Goal: Task Accomplishment & Management: Manage account settings

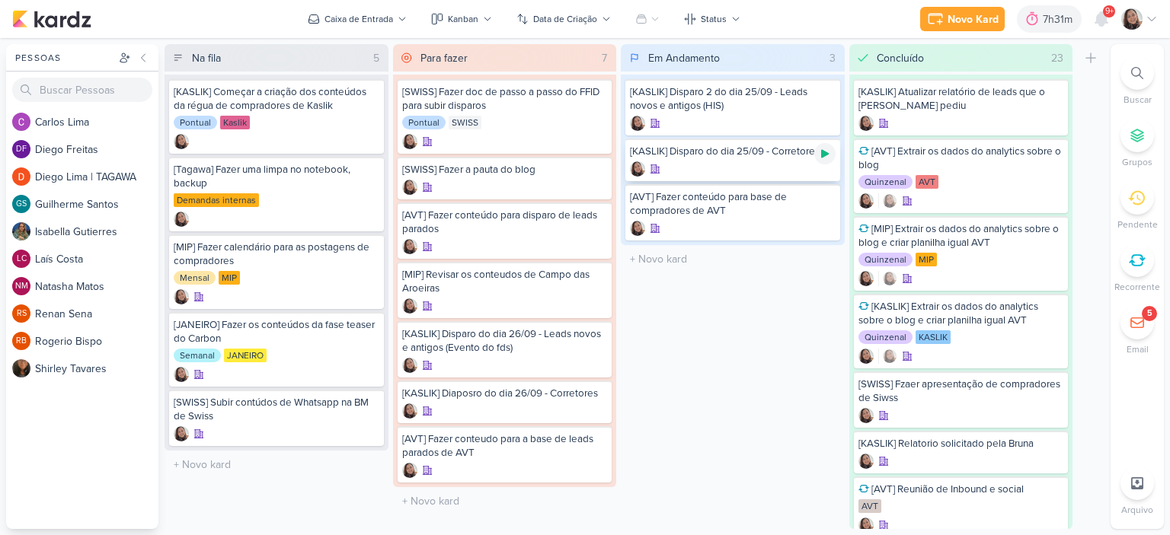
click at [825, 153] on icon at bounding box center [825, 154] width 8 height 8
click at [708, 172] on div at bounding box center [733, 168] width 206 height 15
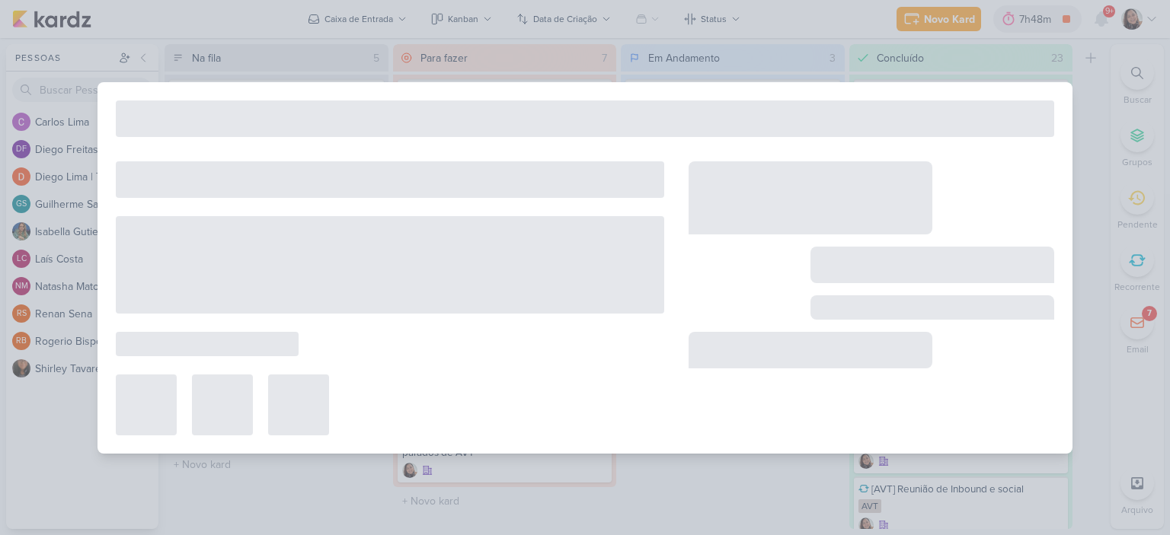
type input "[KASLIK] Disparo do dia 25/09 - Corretores"
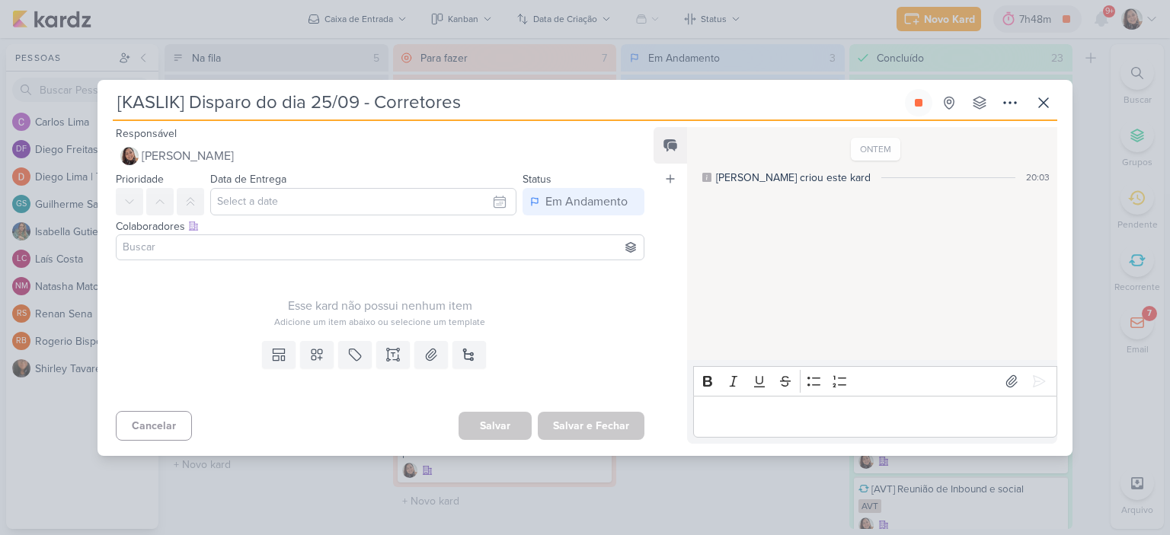
click at [402, 242] on input at bounding box center [380, 247] width 521 height 18
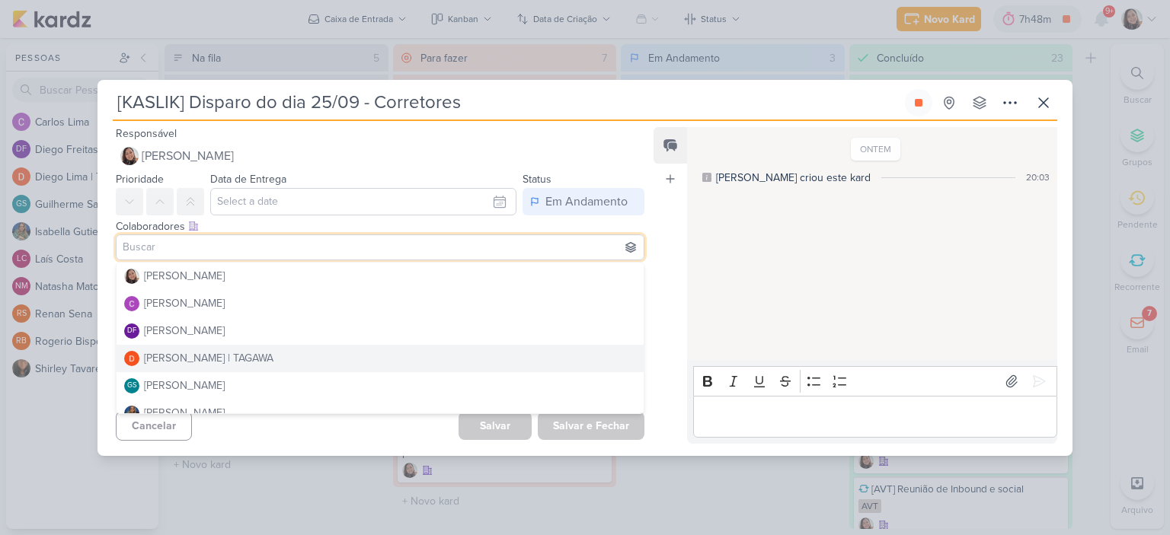
click at [687, 288] on div "ONTEM Sharlene criou este kard 20:03" at bounding box center [871, 245] width 369 height 232
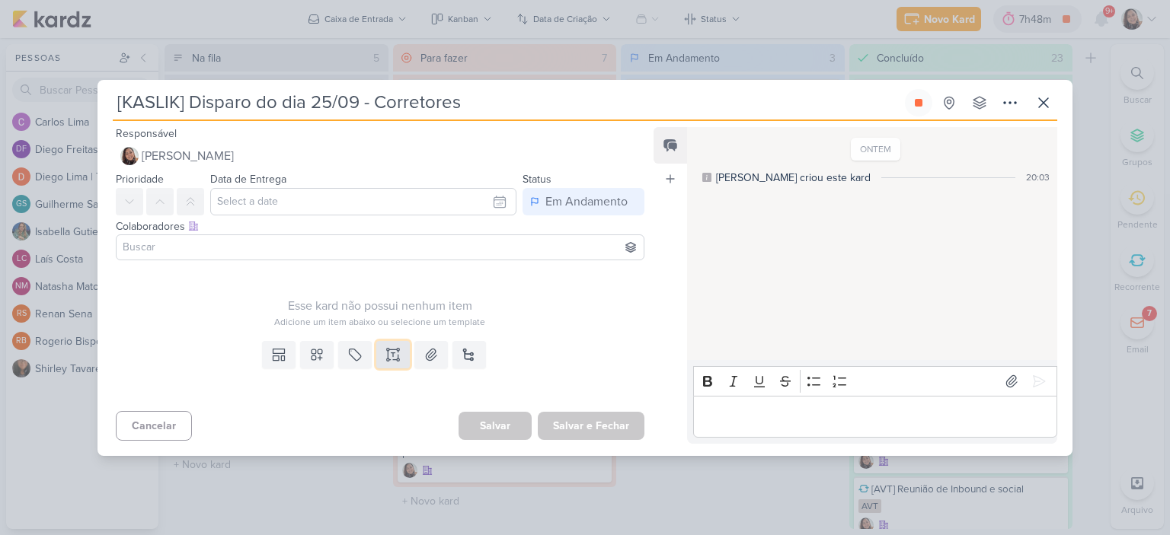
click at [399, 353] on button at bounding box center [393, 354] width 34 height 27
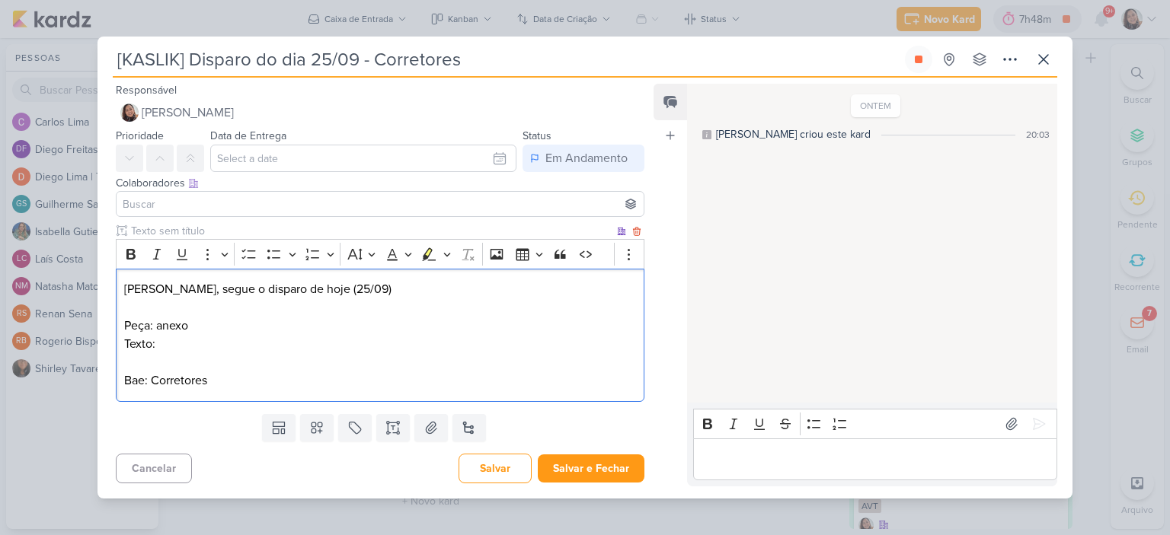
click at [138, 382] on p "Bae: Corretores" at bounding box center [380, 381] width 512 height 18
click at [196, 346] on p "Texto:" at bounding box center [380, 344] width 512 height 18
click at [336, 353] on p "Editor editing area: main" at bounding box center [380, 362] width 512 height 18
click at [337, 346] on p "Texto:" at bounding box center [380, 344] width 512 height 18
click at [423, 435] on icon at bounding box center [430, 427] width 15 height 15
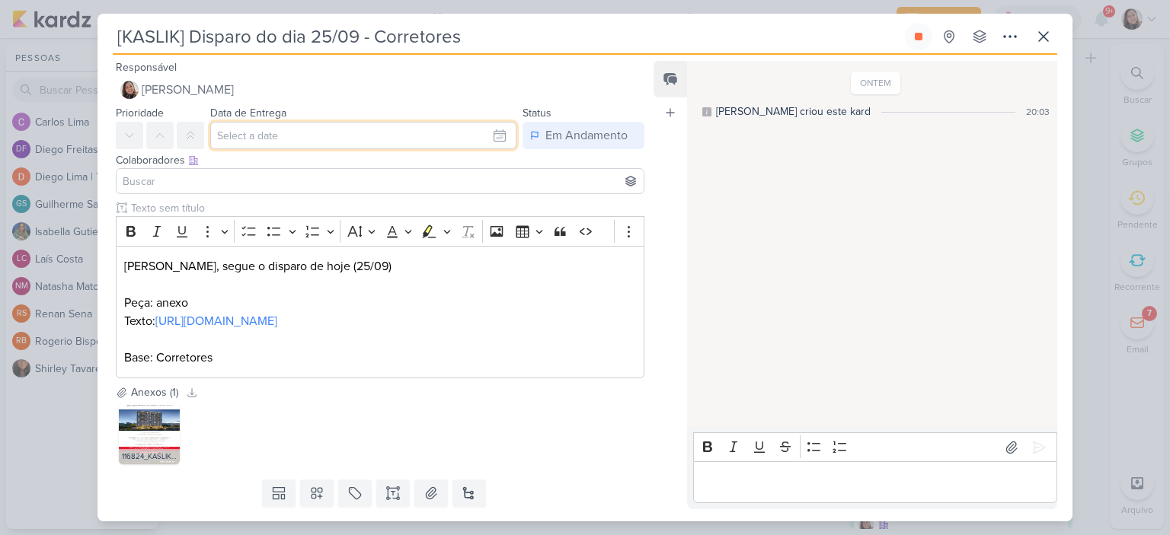
click at [490, 139] on input "text" at bounding box center [363, 135] width 306 height 27
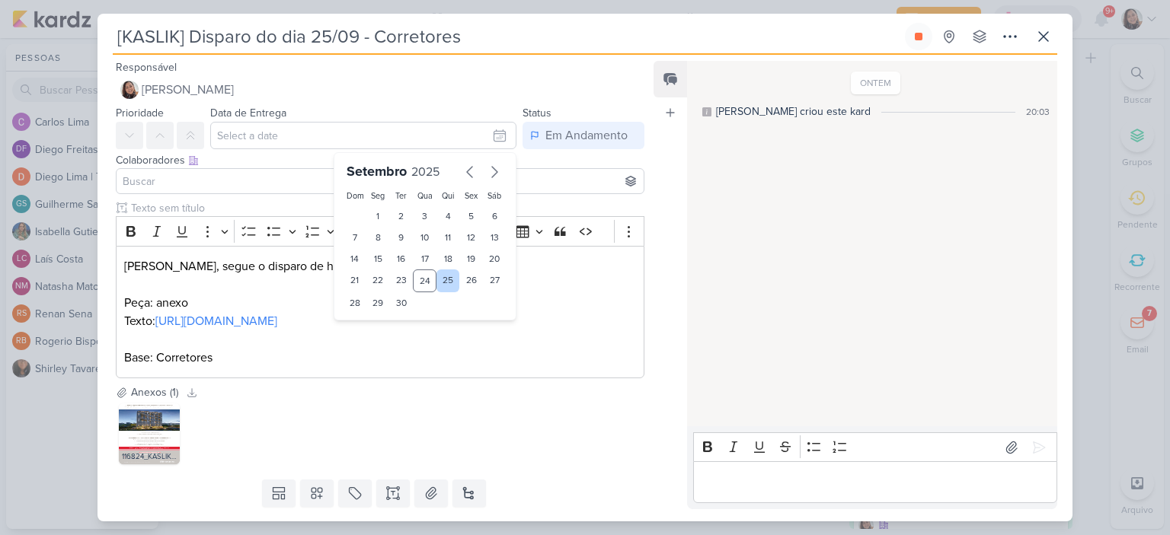
click at [436, 279] on div "25" at bounding box center [448, 281] width 24 height 23
type input "25 de setembro de 2025 às 23:59"
click at [567, 269] on p "Diego, segue o disparo de hoje (25/09)" at bounding box center [380, 266] width 512 height 18
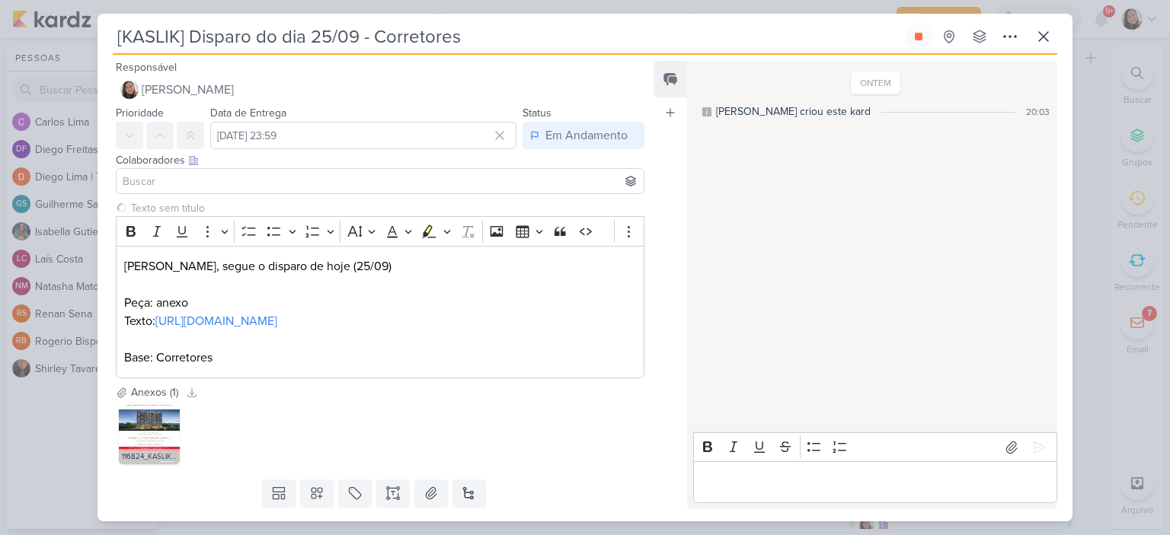
click at [289, 183] on input at bounding box center [380, 181] width 521 height 18
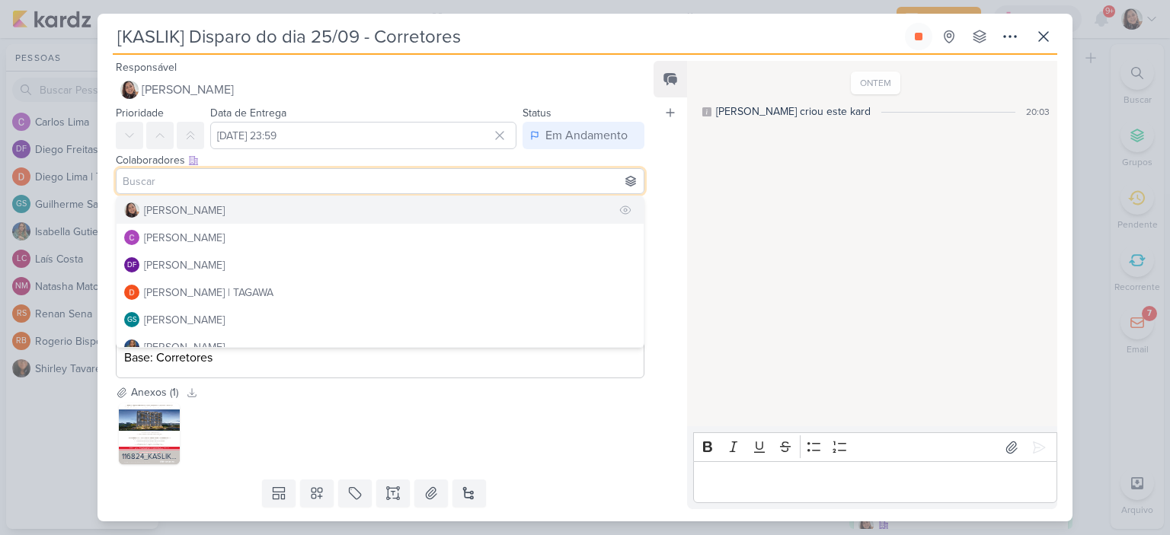
click at [193, 207] on div "[PERSON_NAME]" at bounding box center [184, 211] width 81 height 16
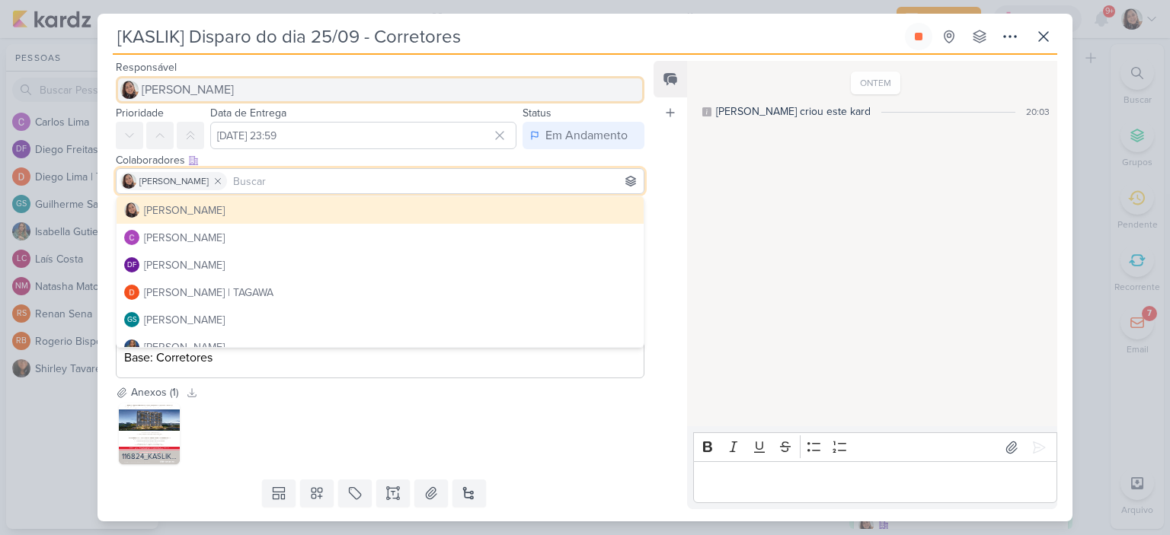
click at [201, 91] on span "[PERSON_NAME]" at bounding box center [188, 90] width 92 height 18
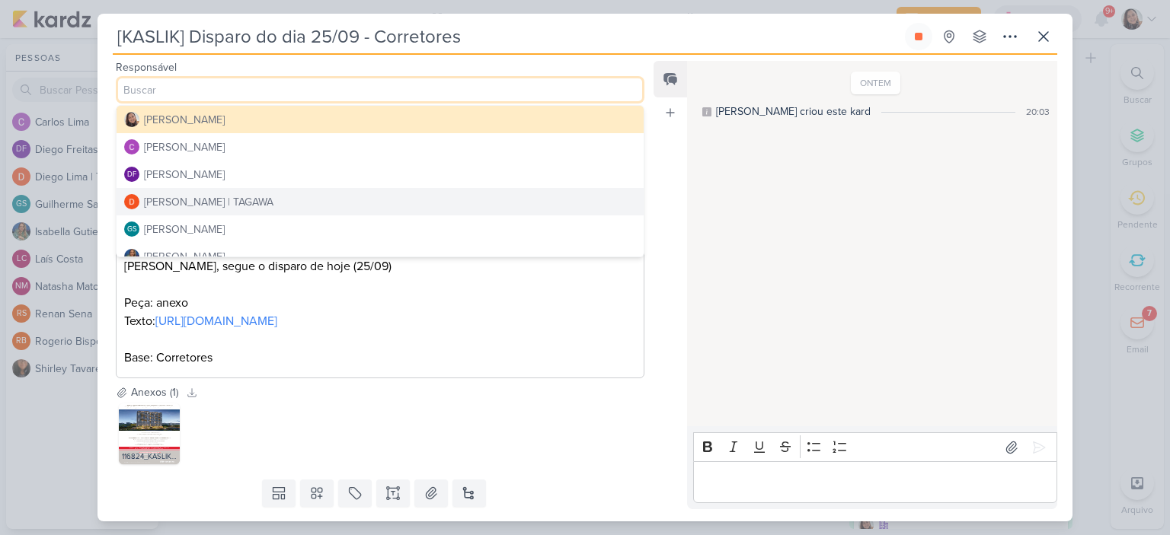
click at [161, 201] on div "[PERSON_NAME] | TAGAWA" at bounding box center [208, 202] width 129 height 16
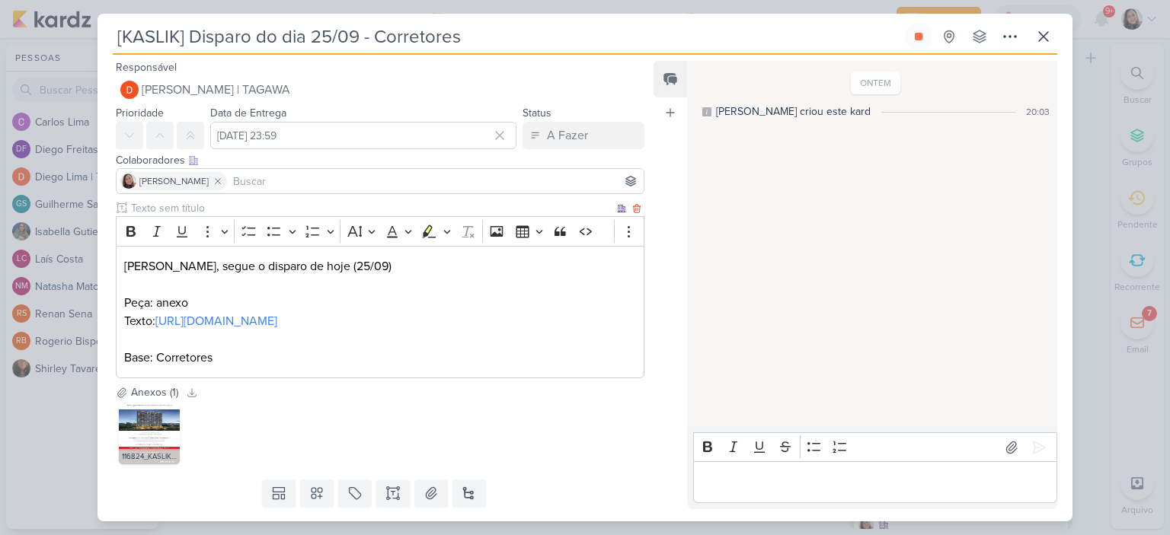
scroll to position [60, 0]
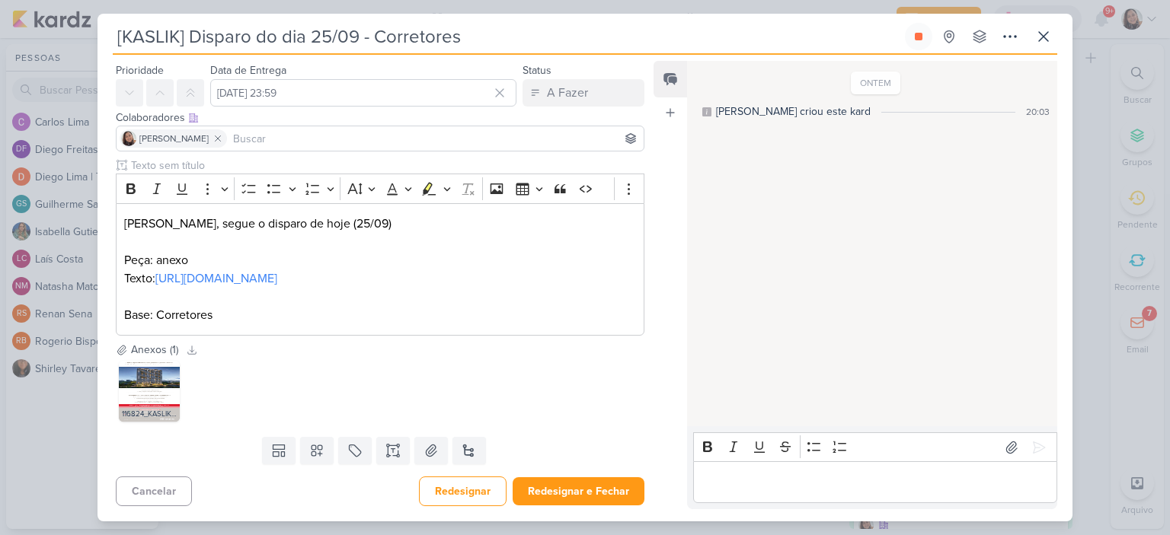
click at [579, 507] on div "Cancelar Redesignar Redesignar e Fechar Ctrl + Enter" at bounding box center [373, 490] width 553 height 39
click at [567, 496] on button "Redesignar e Fechar" at bounding box center [578, 491] width 132 height 28
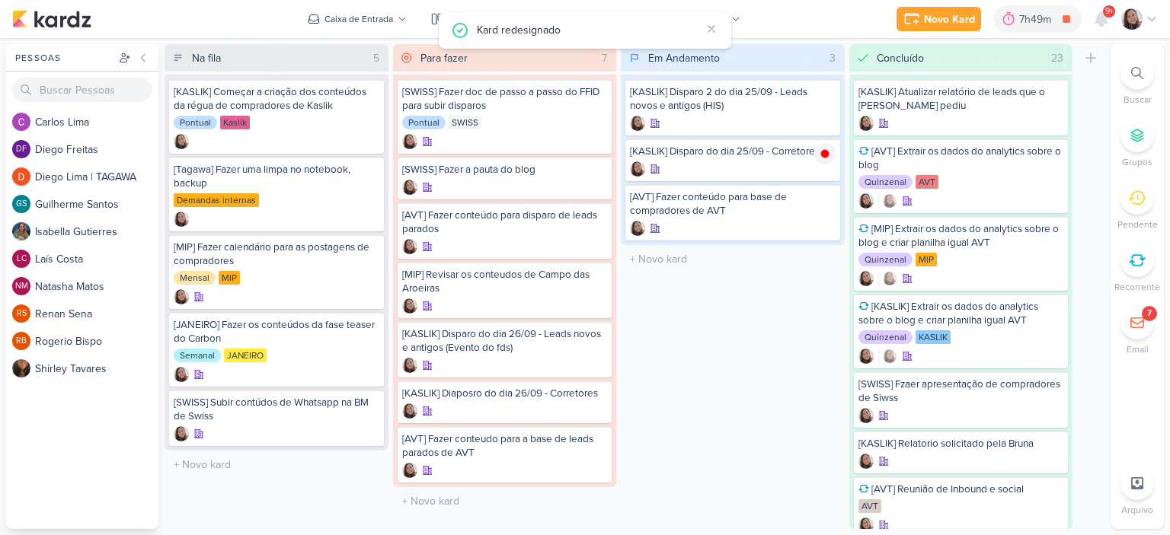
scroll to position [0, 0]
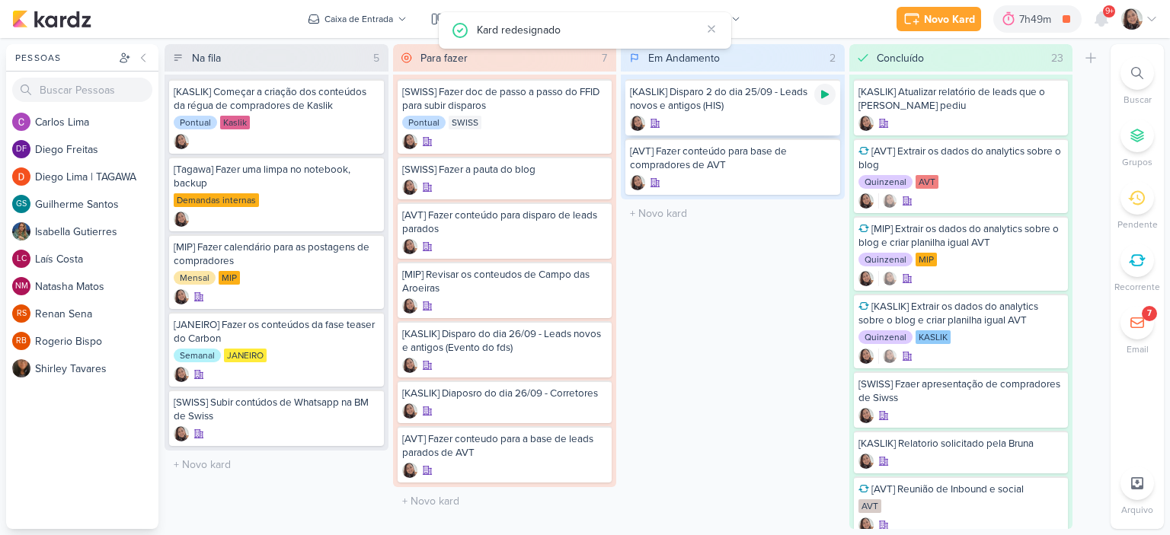
click at [826, 96] on icon at bounding box center [825, 94] width 12 height 12
click at [742, 104] on div "[KASLIK] Disparo 2 do dia 25/09 - Leads novos e antigos (HIS)" at bounding box center [733, 98] width 206 height 27
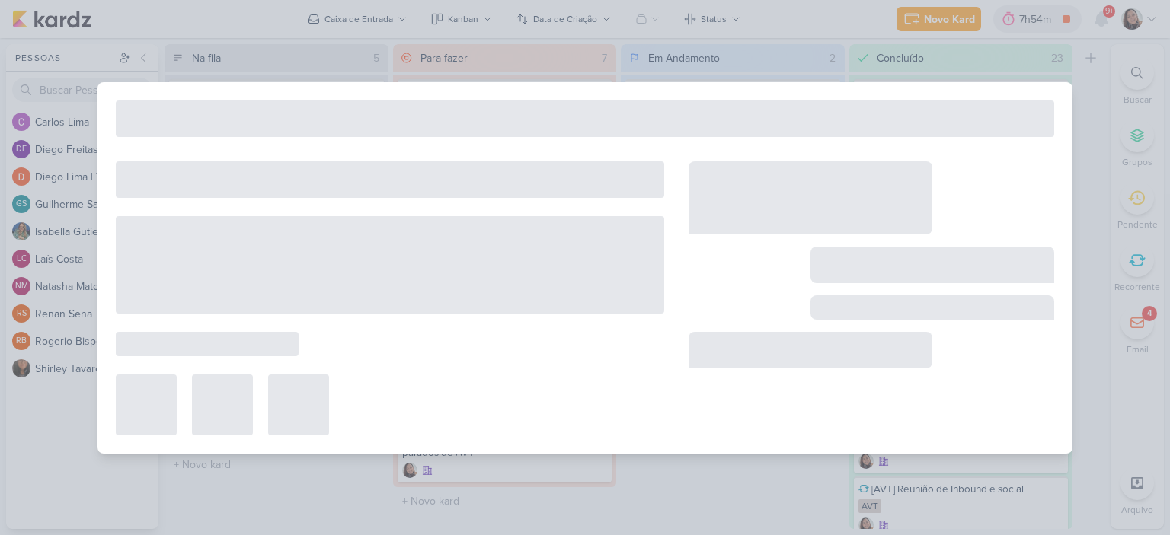
type input "[KASLIK] Disparo 2 do dia 25/09 - Leads novos e antigos (HIS)"
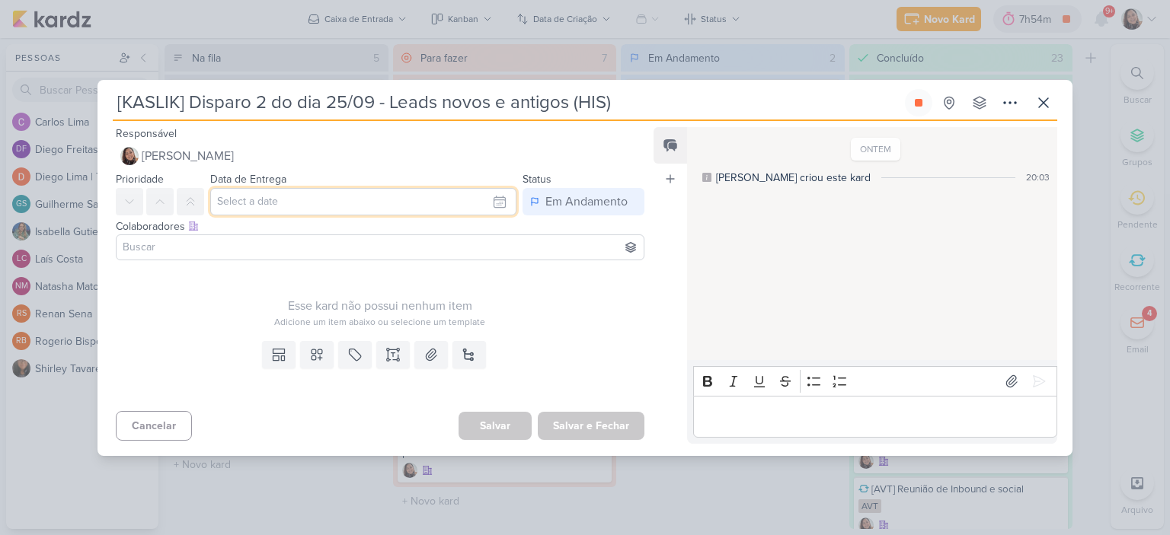
click at [477, 204] on input "text" at bounding box center [363, 201] width 306 height 27
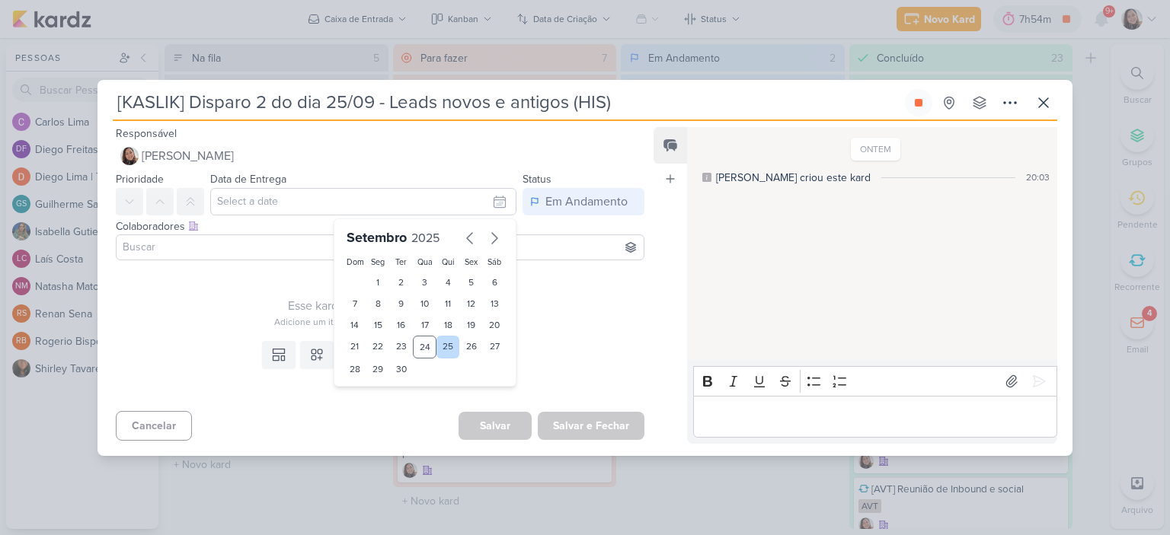
click at [439, 350] on div "25" at bounding box center [448, 347] width 24 height 23
type input "25 de setembro de 2025 às 23:59"
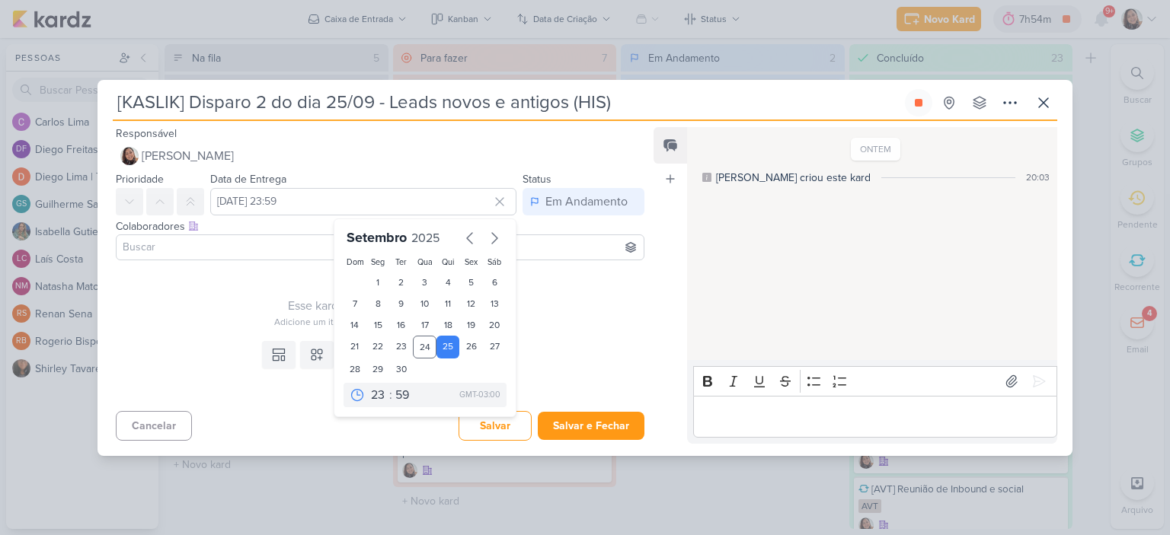
click at [592, 302] on div "Esse kard não possui nenhum item" at bounding box center [380, 306] width 528 height 18
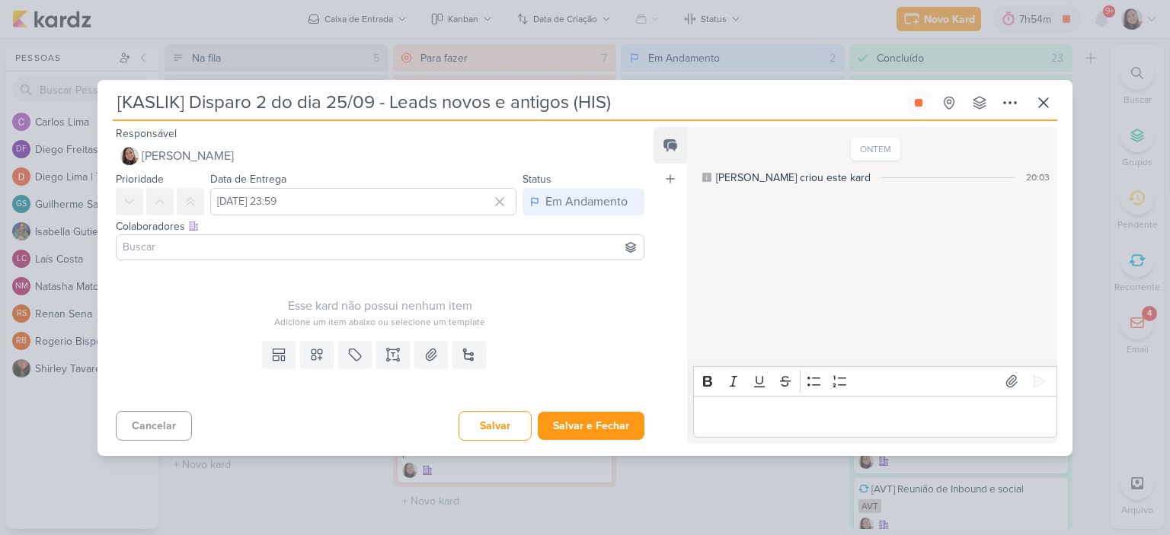
click at [537, 250] on input at bounding box center [380, 247] width 521 height 18
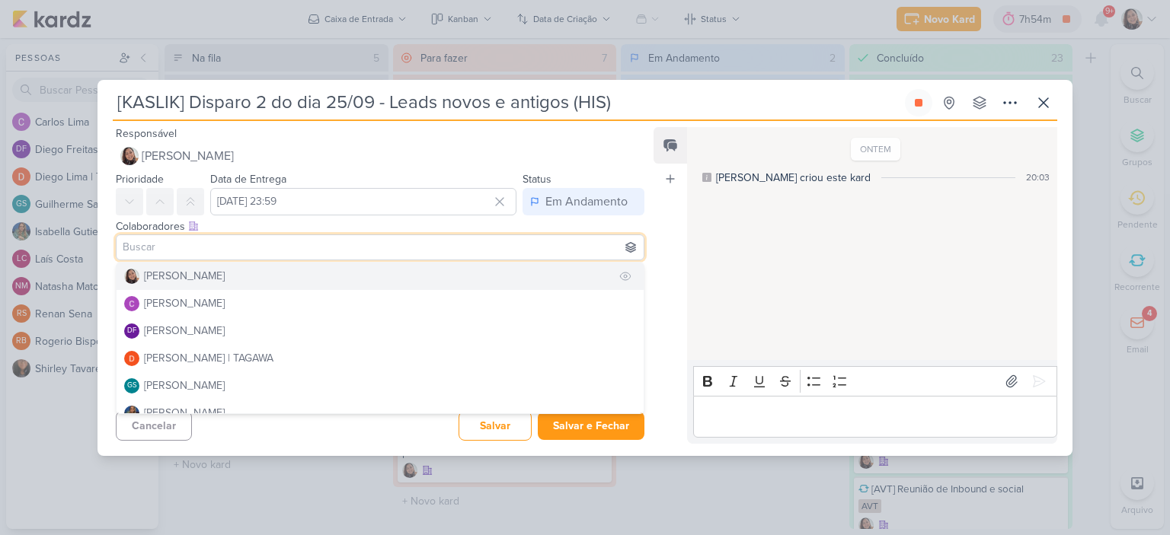
click at [222, 267] on button "[PERSON_NAME]" at bounding box center [380, 276] width 527 height 27
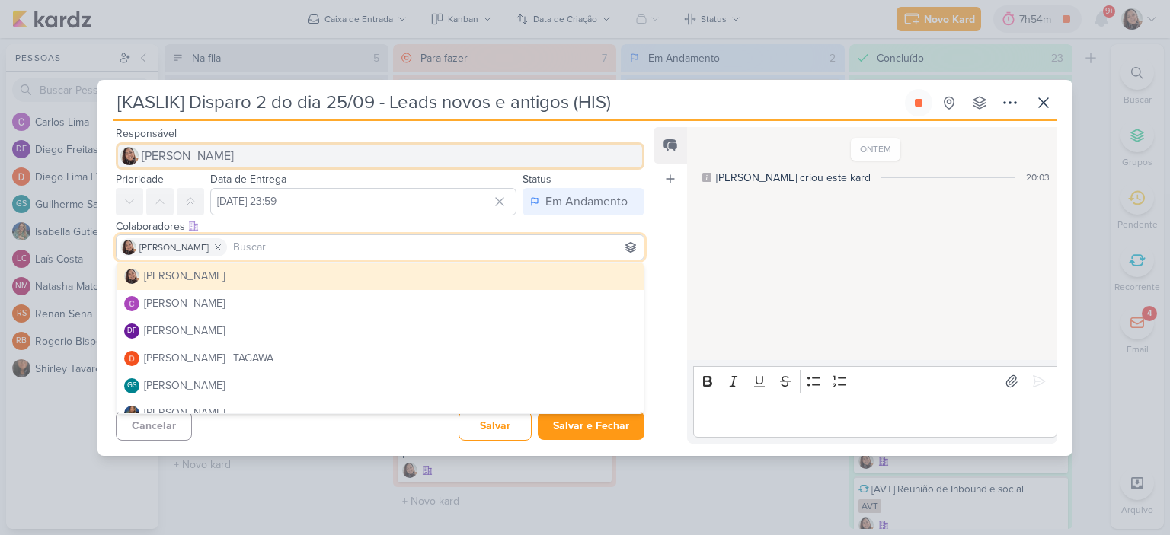
click at [238, 148] on button "[PERSON_NAME]" at bounding box center [380, 155] width 528 height 27
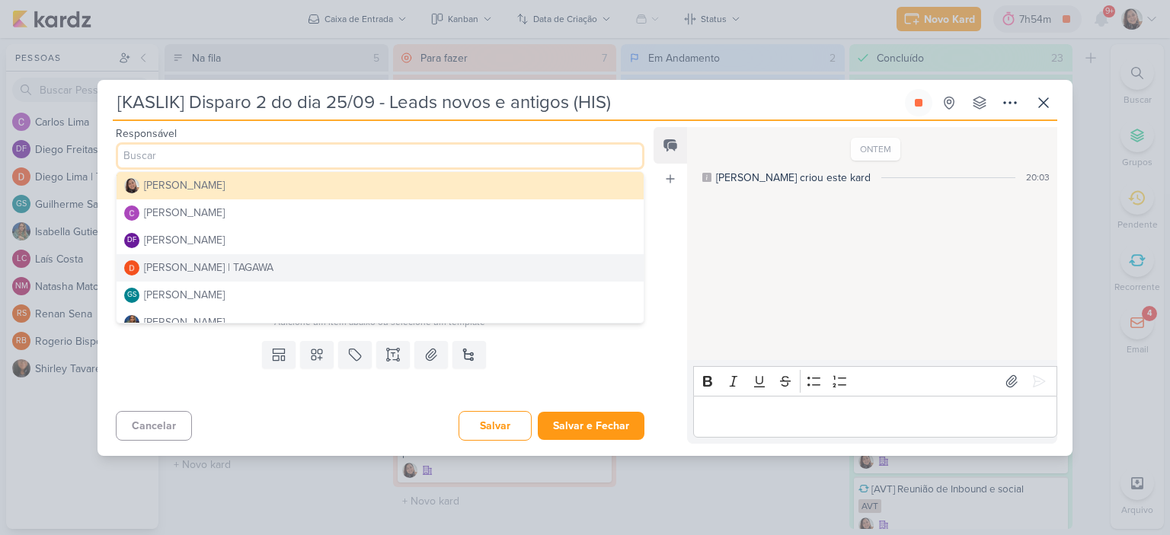
click at [183, 263] on div "[PERSON_NAME] | TAGAWA" at bounding box center [208, 268] width 129 height 16
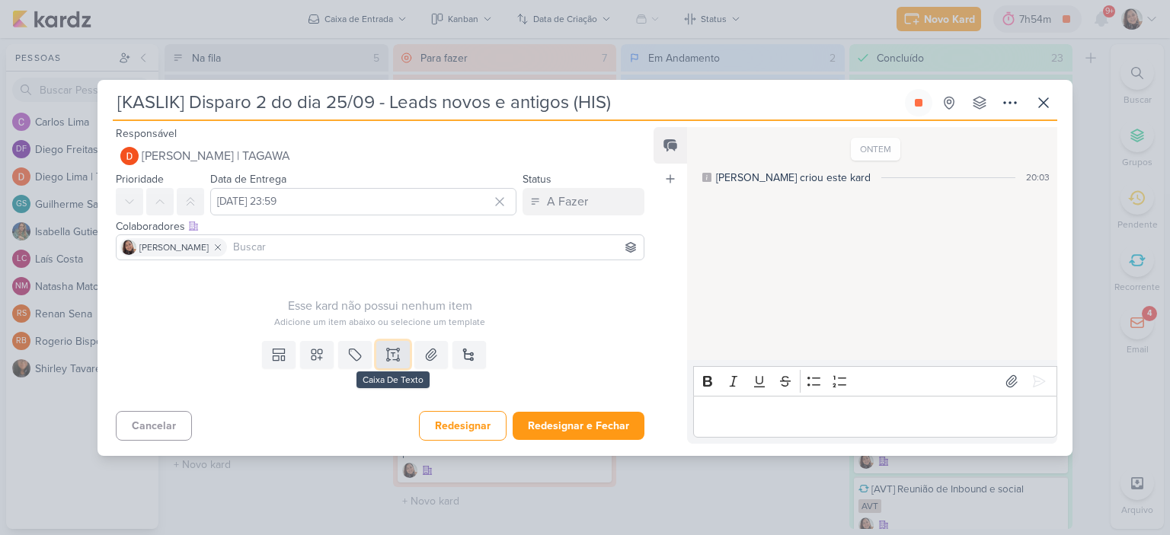
click at [385, 350] on icon at bounding box center [392, 354] width 15 height 15
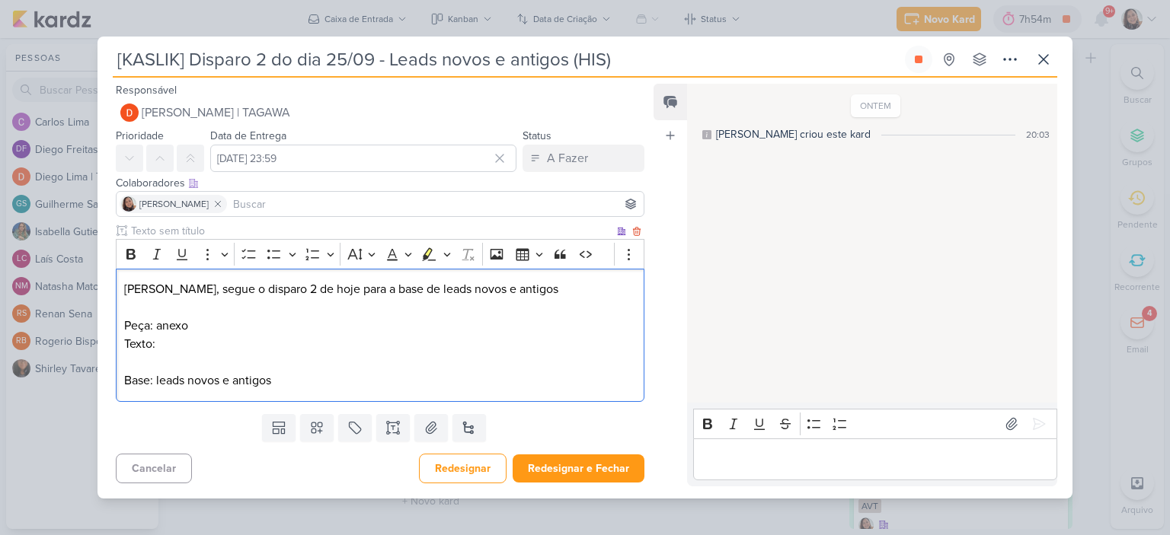
click at [280, 330] on p "Diego, segue o disparo 2 de hoje para a base de leads novos e antigos Peça: ane…" at bounding box center [380, 307] width 512 height 55
click at [280, 340] on p "Texto:" at bounding box center [380, 344] width 512 height 18
click at [429, 432] on icon at bounding box center [431, 427] width 11 height 11
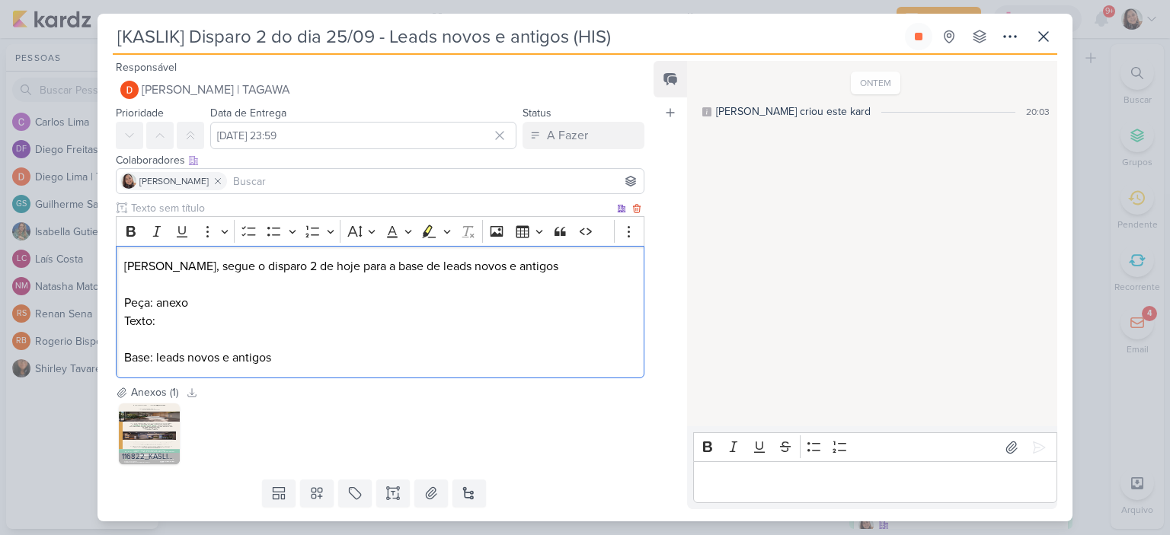
click at [247, 321] on p "Texto:" at bounding box center [380, 321] width 512 height 18
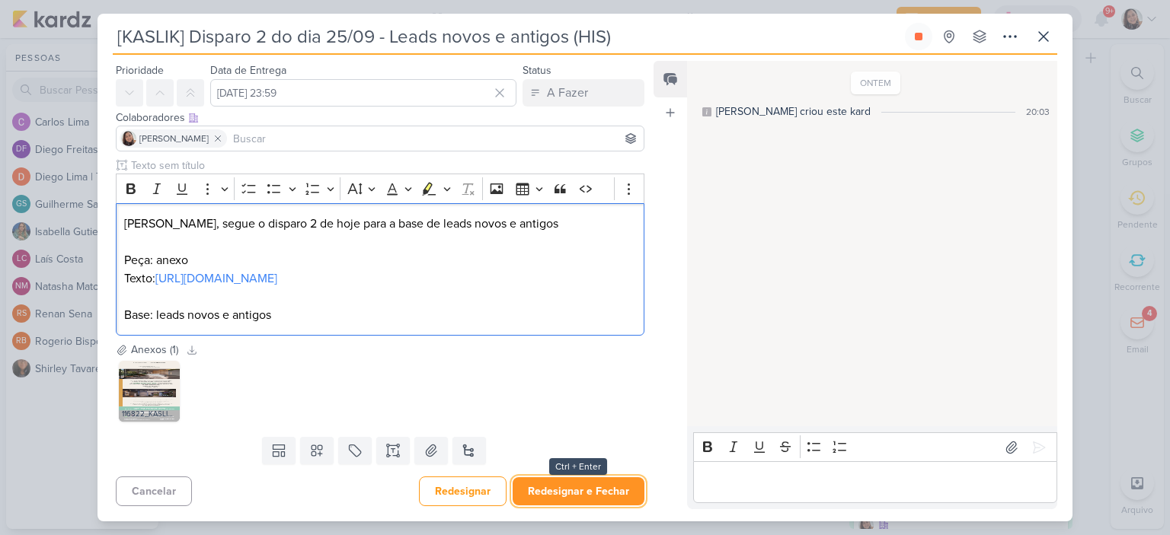
click at [596, 495] on button "Redesignar e Fechar" at bounding box center [578, 491] width 132 height 28
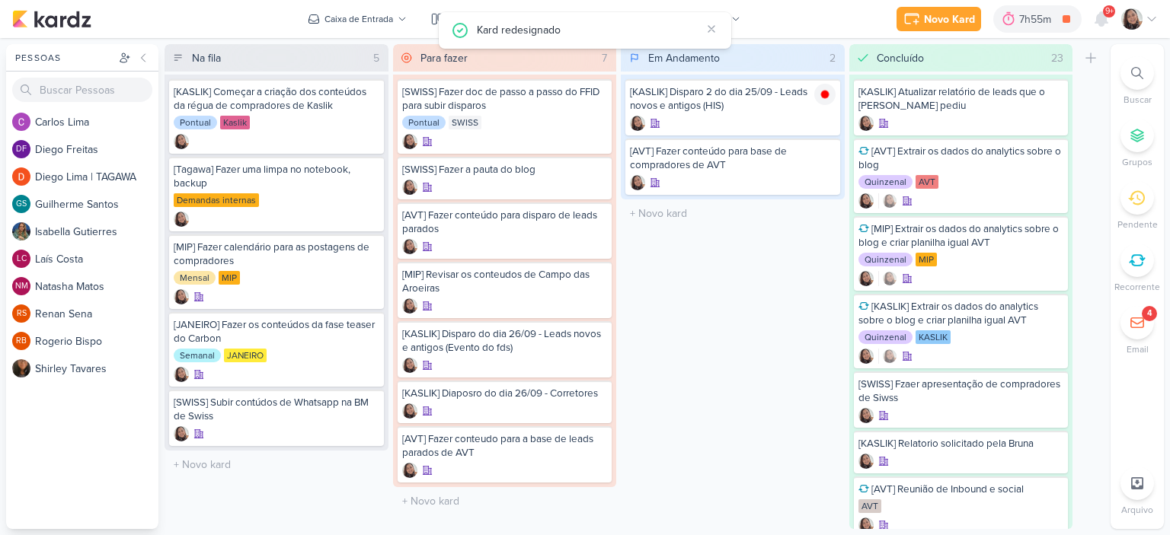
scroll to position [0, 0]
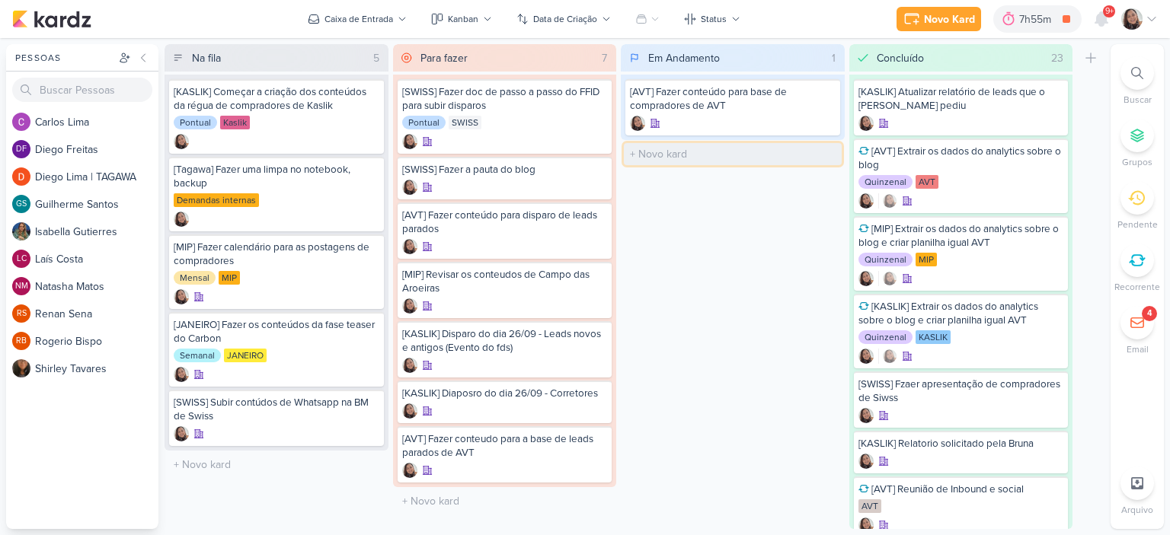
click at [701, 164] on input "text" at bounding box center [733, 154] width 218 height 22
click at [732, 318] on div "Em Andamento 1 Mover Para Esquerda Mover Para Direita Deletar [AVT] Fazer conte…" at bounding box center [733, 286] width 224 height 485
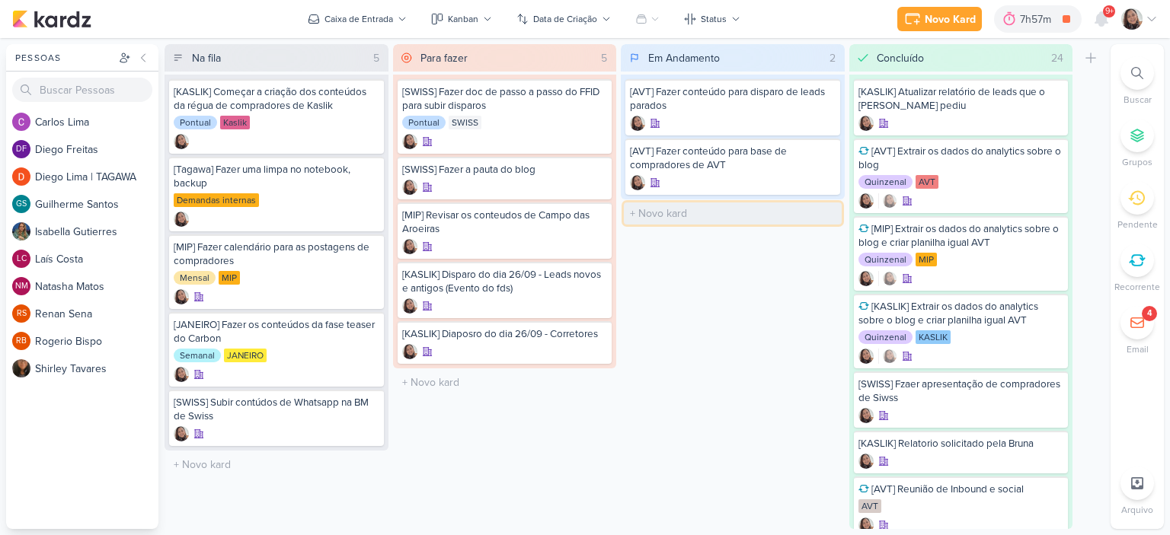
click at [665, 220] on input "text" at bounding box center [733, 214] width 218 height 22
type input "[AVT] Ajustar o e-mail de [PERSON_NAME]"
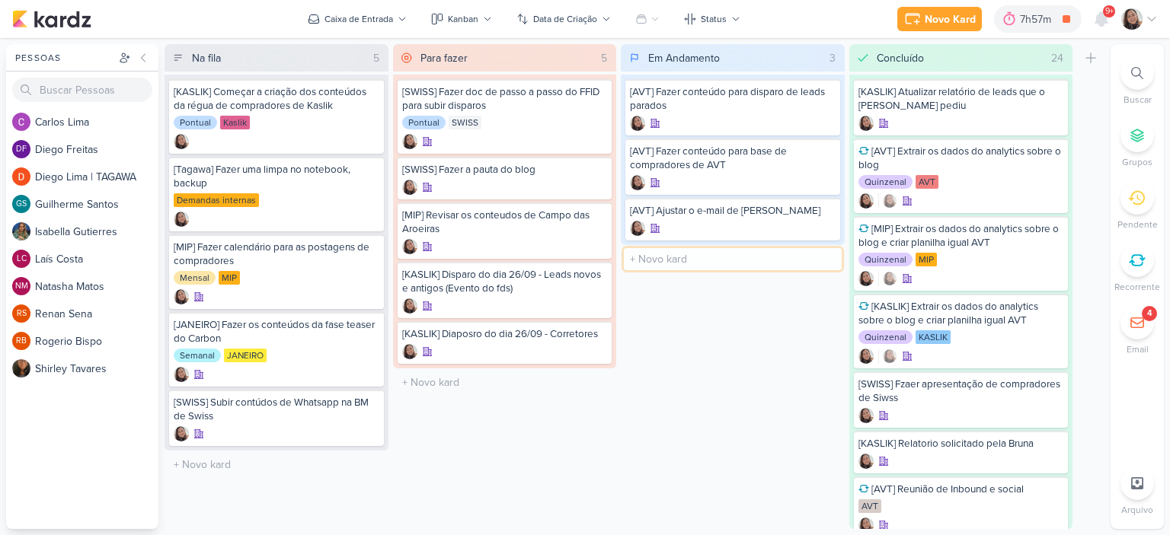
click at [723, 263] on input "text" at bounding box center [733, 259] width 218 height 22
type input "[MIP] Reenvio de MIP"
click at [693, 310] on input "text" at bounding box center [733, 305] width 218 height 22
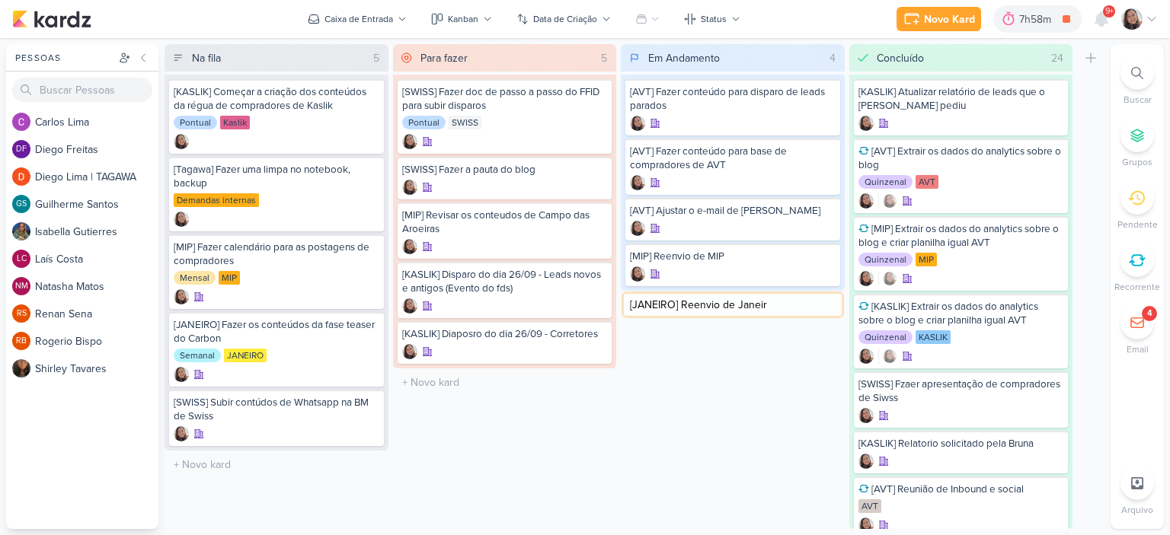
type input "[JANEIRO] Reenvio de Janeiro"
click at [825, 256] on icon at bounding box center [825, 259] width 8 height 8
click at [1151, 18] on icon at bounding box center [1151, 19] width 12 height 12
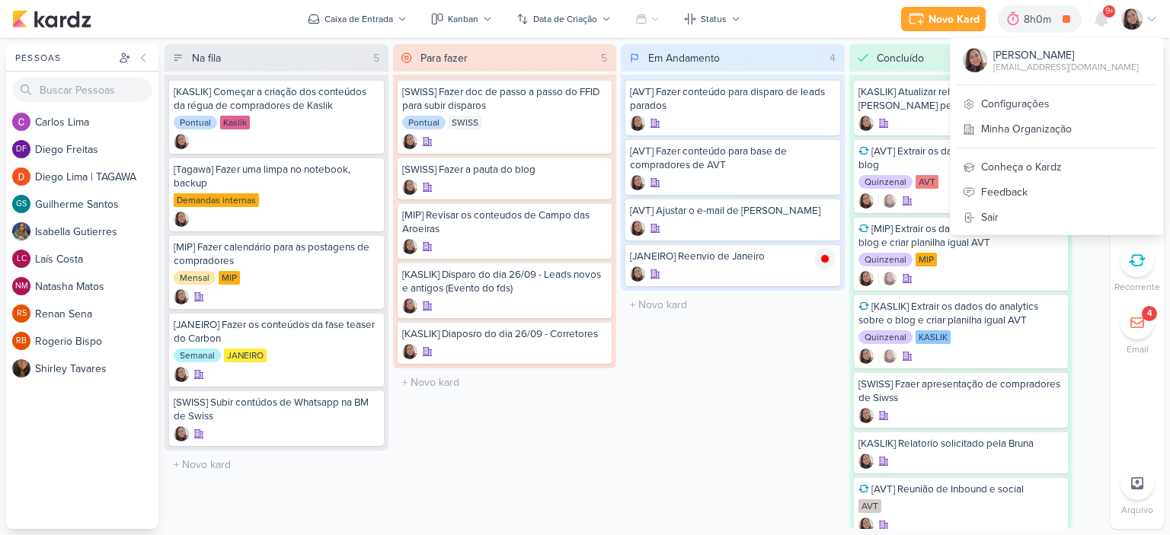
click at [737, 390] on div "Em Andamento 4 Mover Para Esquerda Mover Para Direita Deletar [AVT] Fazer conte…" at bounding box center [733, 286] width 224 height 485
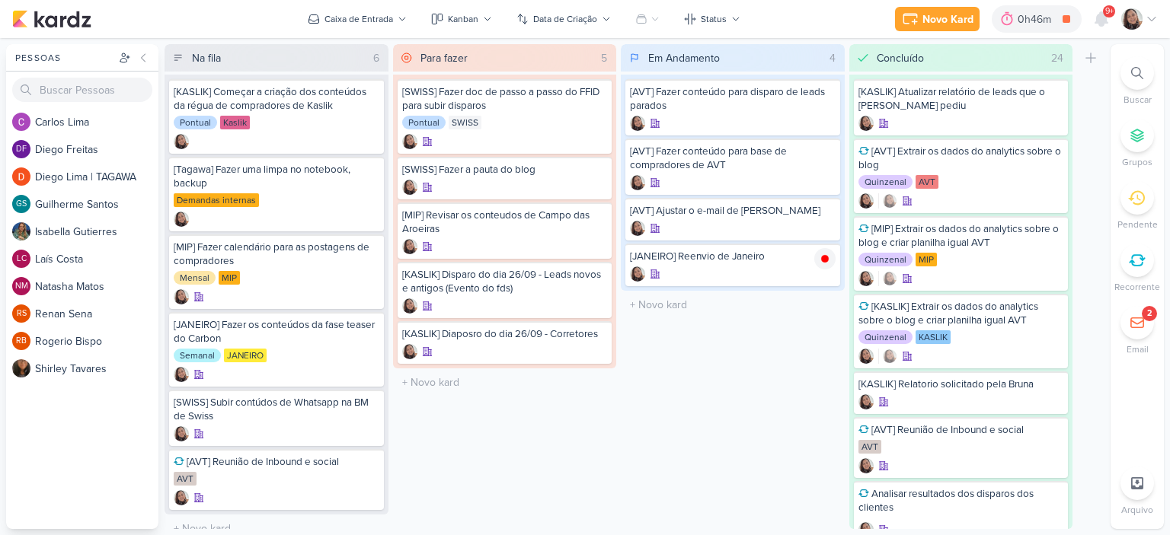
click at [1151, 21] on icon at bounding box center [1151, 19] width 12 height 12
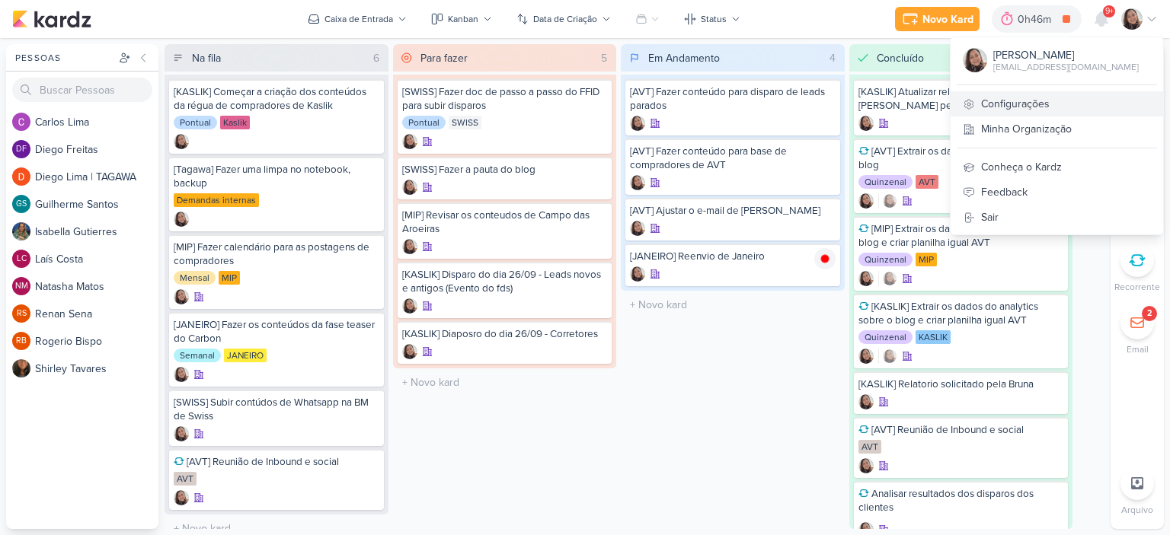
click at [1026, 98] on link "Configurações" at bounding box center [1056, 103] width 212 height 25
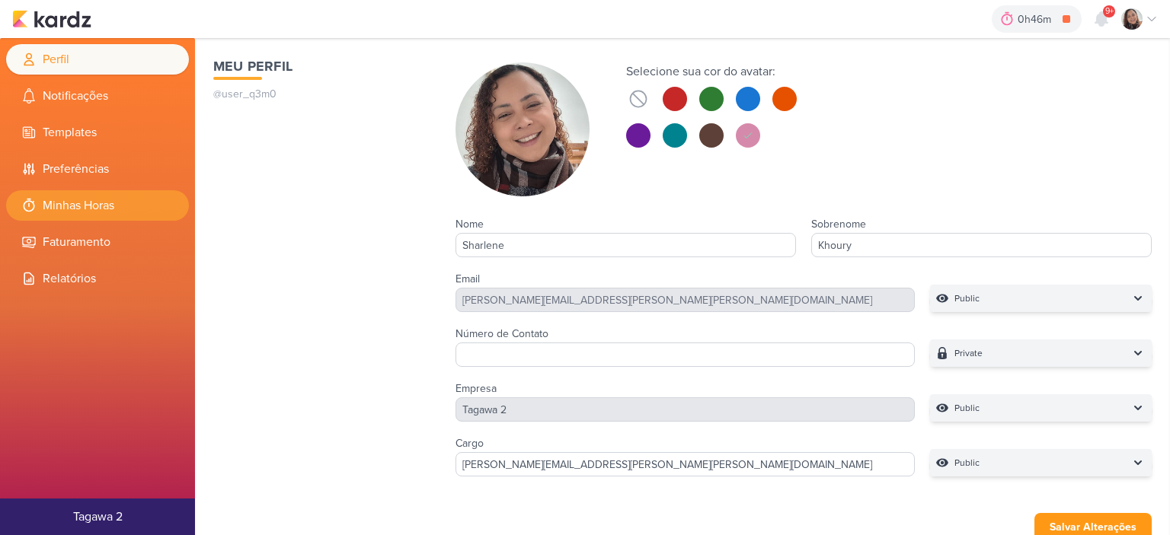
click at [82, 203] on li "Minhas Horas" at bounding box center [97, 205] width 183 height 30
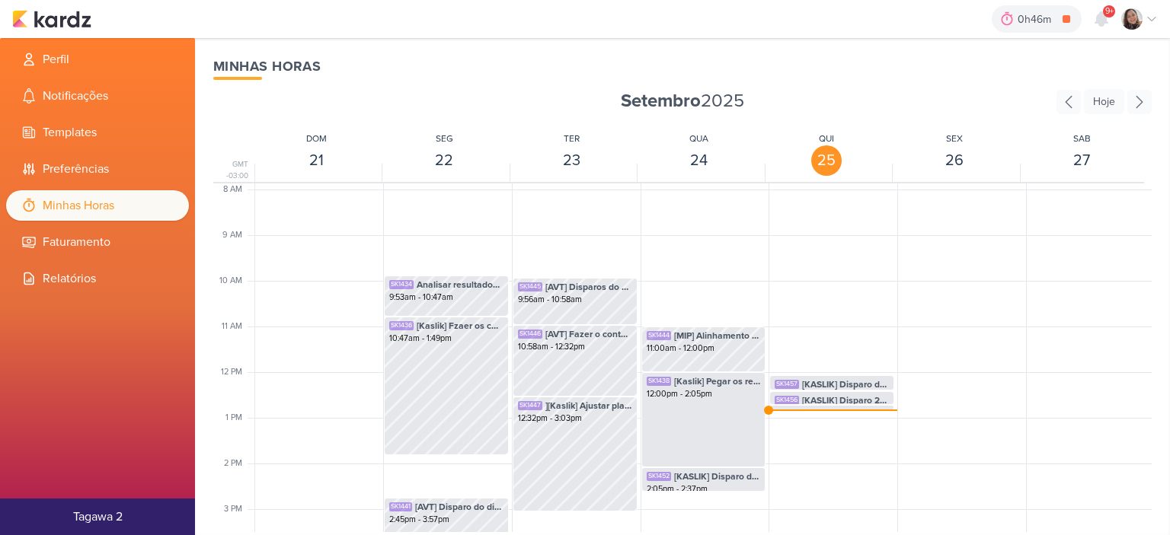
scroll to position [436, 0]
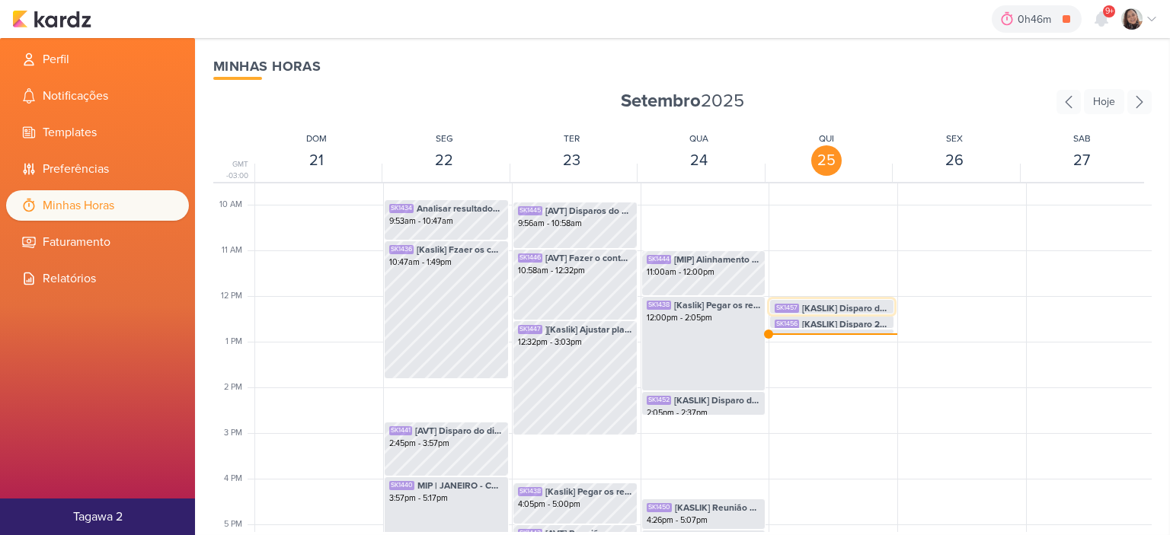
click at [793, 304] on div "SK1457" at bounding box center [786, 308] width 24 height 9
select select "pm"
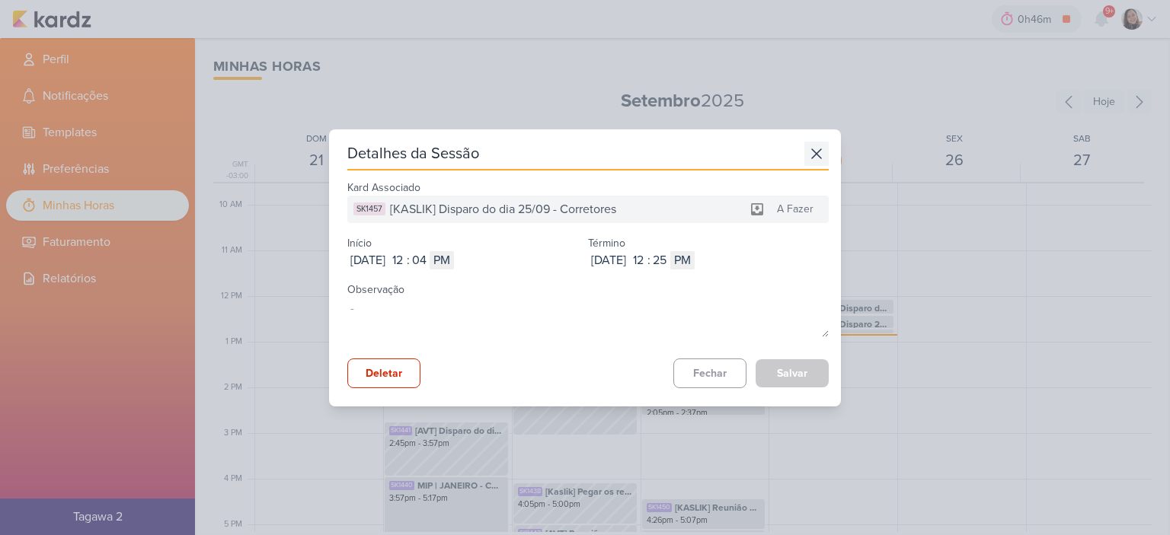
click at [810, 151] on icon at bounding box center [816, 154] width 24 height 24
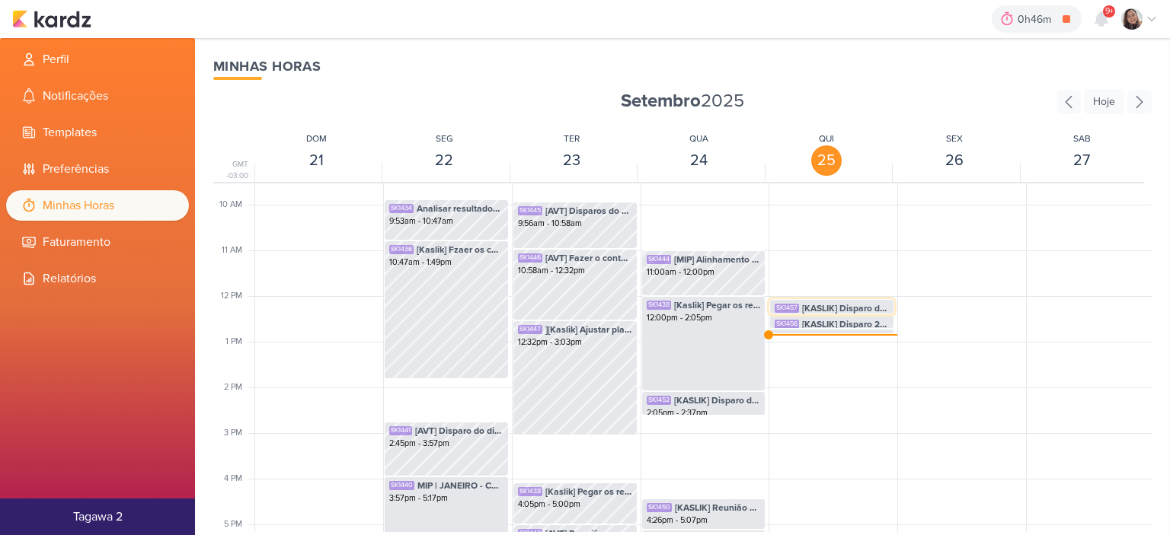
click at [861, 300] on div "SK1457 [KASLIK] Disparo do dia 25/09 - Corretores 12:04pm - 12:25pm" at bounding box center [831, 314] width 123 height 29
select select "pm"
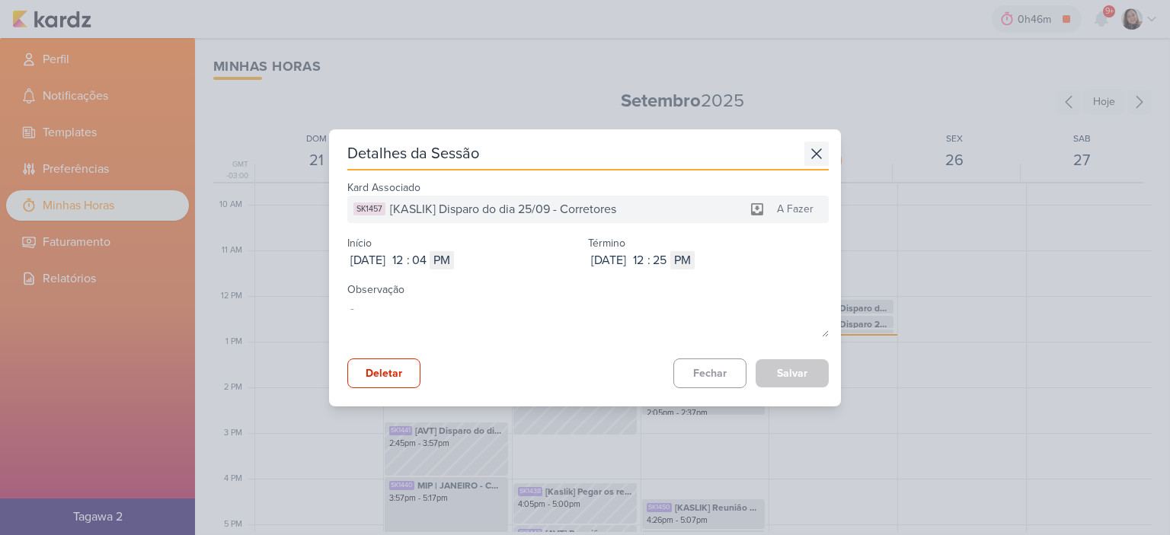
click at [807, 149] on icon at bounding box center [816, 154] width 24 height 24
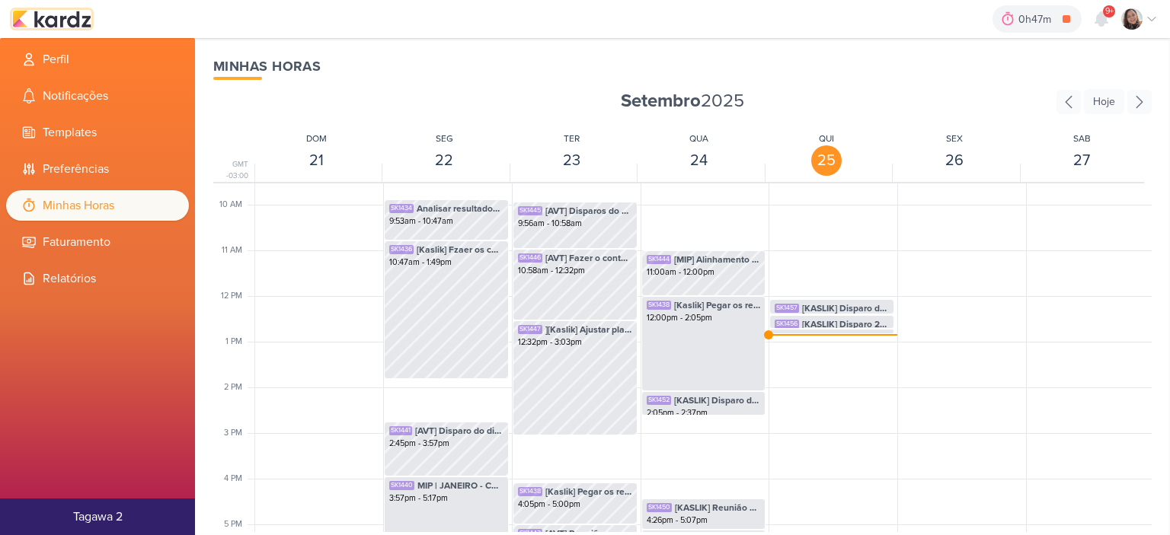
click at [56, 20] on img at bounding box center [51, 19] width 79 height 18
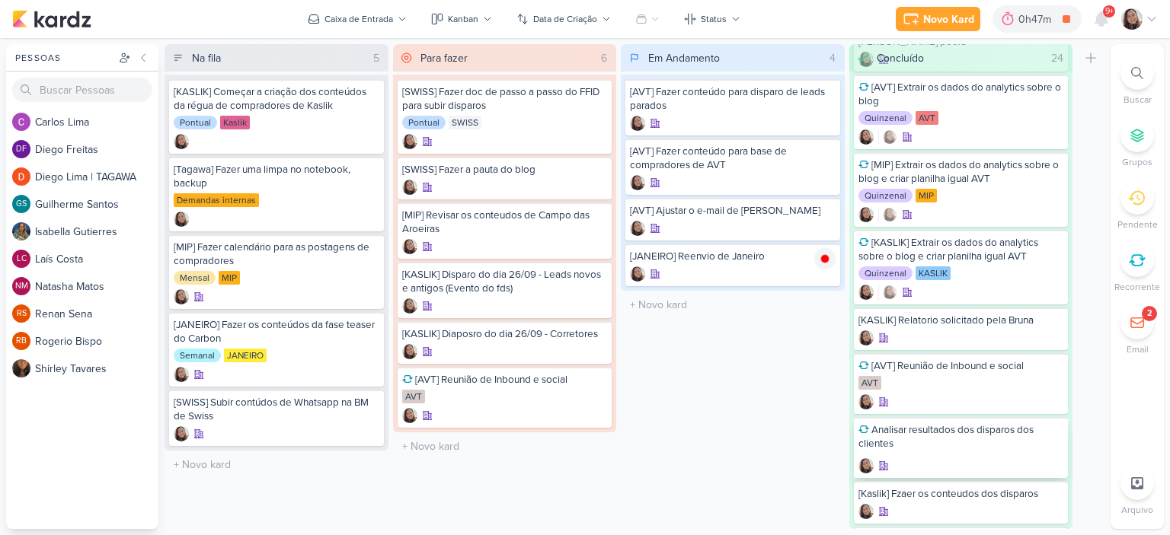
scroll to position [152, 0]
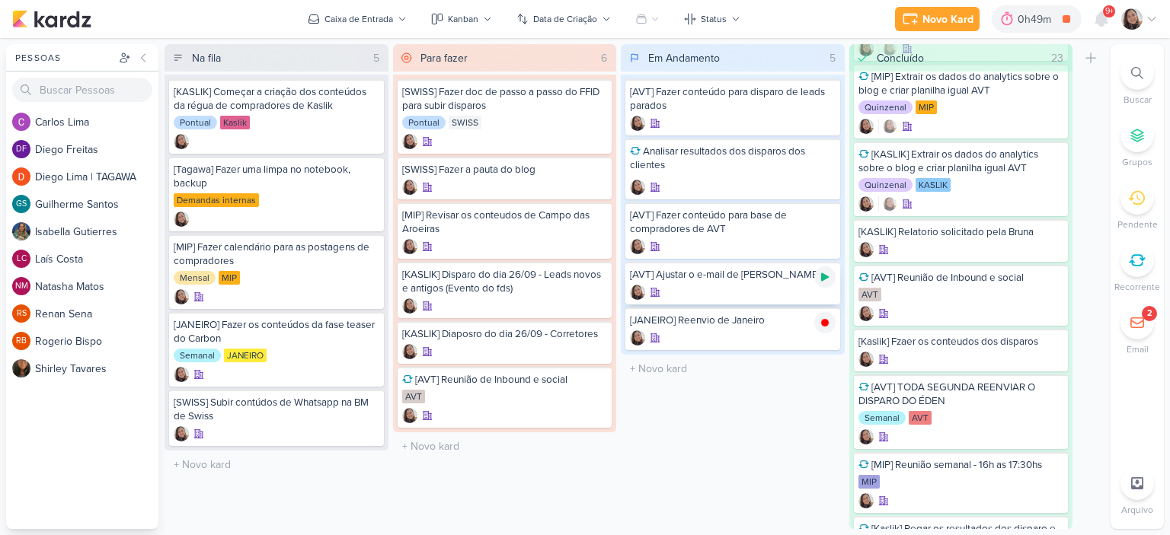
click at [822, 273] on icon at bounding box center [825, 277] width 8 height 8
click at [1151, 16] on icon at bounding box center [1151, 19] width 12 height 12
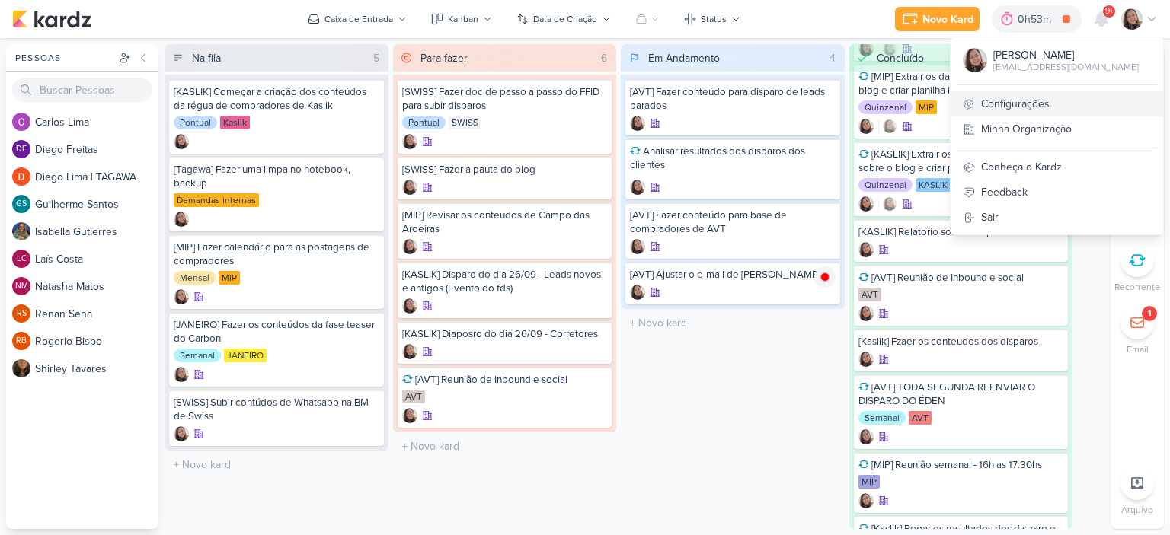
click at [1033, 105] on link "Configurações" at bounding box center [1056, 103] width 212 height 25
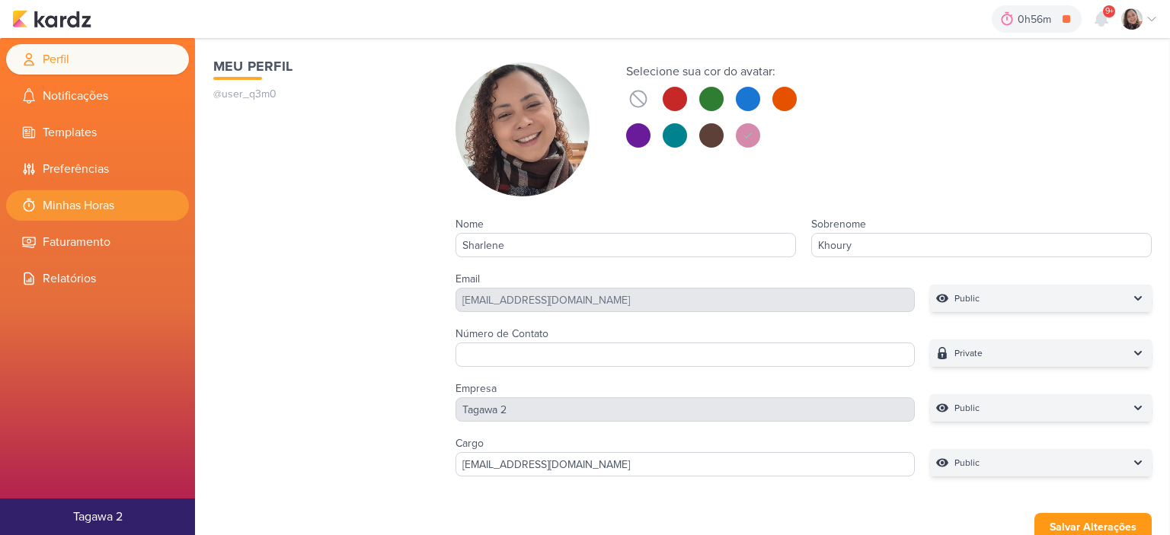
click at [101, 209] on li "Minhas Horas" at bounding box center [97, 205] width 183 height 30
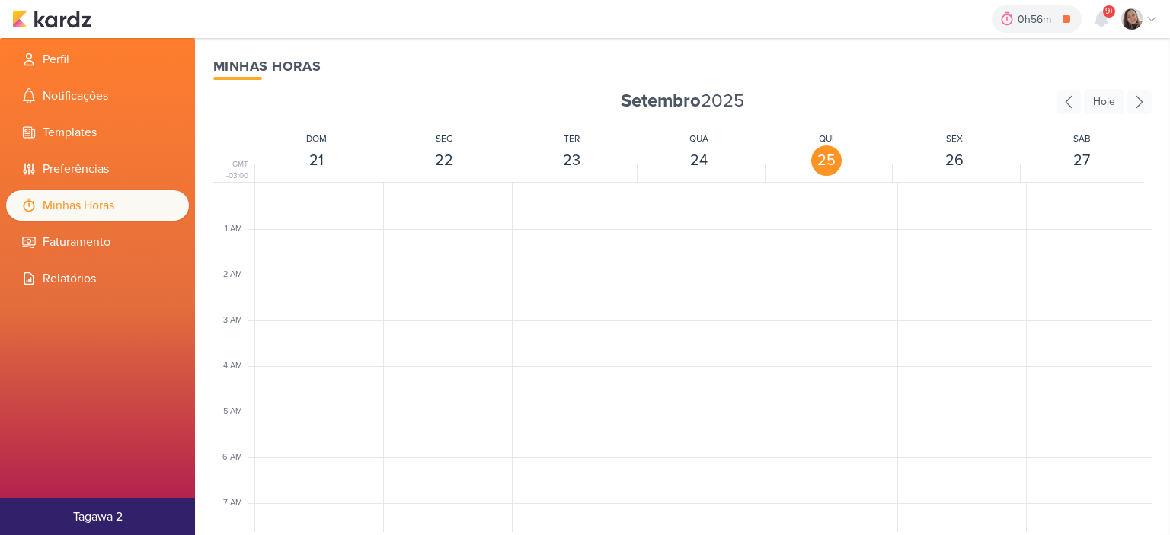
scroll to position [359, 0]
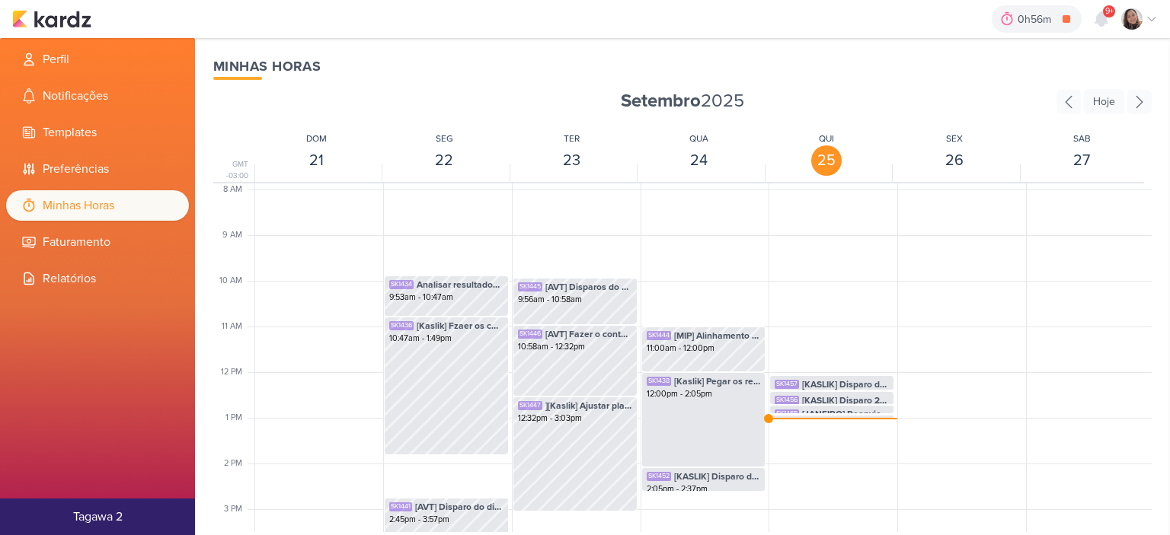
click at [70, 29] on div "0h56m [AVT] Ajustar o e-mail de Jatobás 0h0m Hoje 0h56m Semana 0h0m Mês 0h0m Ne…" at bounding box center [584, 19] width 1145 height 38
click at [70, 22] on img at bounding box center [51, 19] width 79 height 18
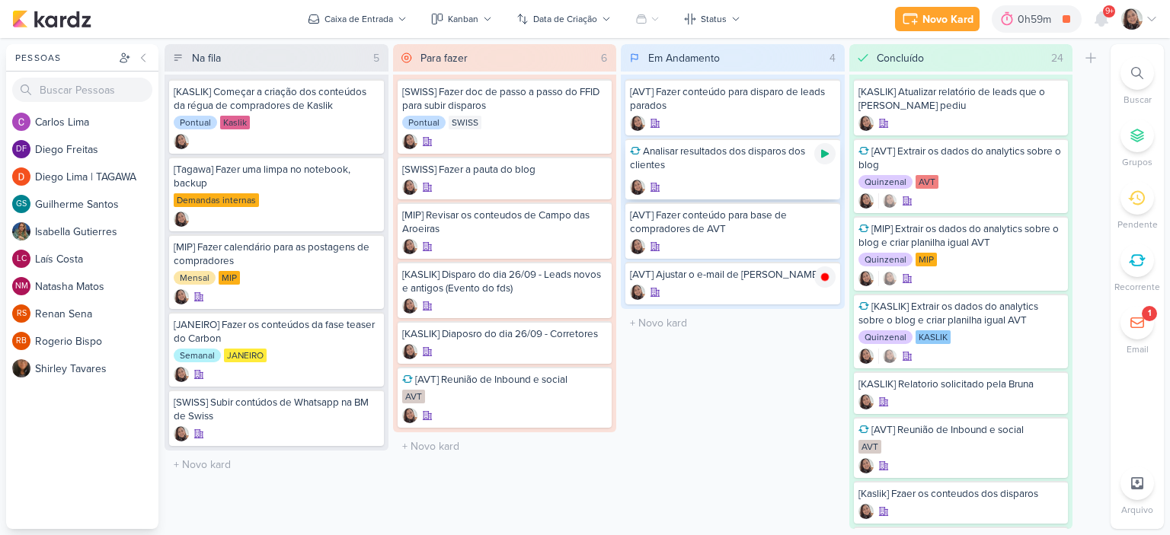
click at [825, 160] on div at bounding box center [824, 153] width 21 height 21
click at [0, 0] on icon at bounding box center [0, 0] width 0 height 0
click at [1157, 20] on icon at bounding box center [1151, 19] width 12 height 12
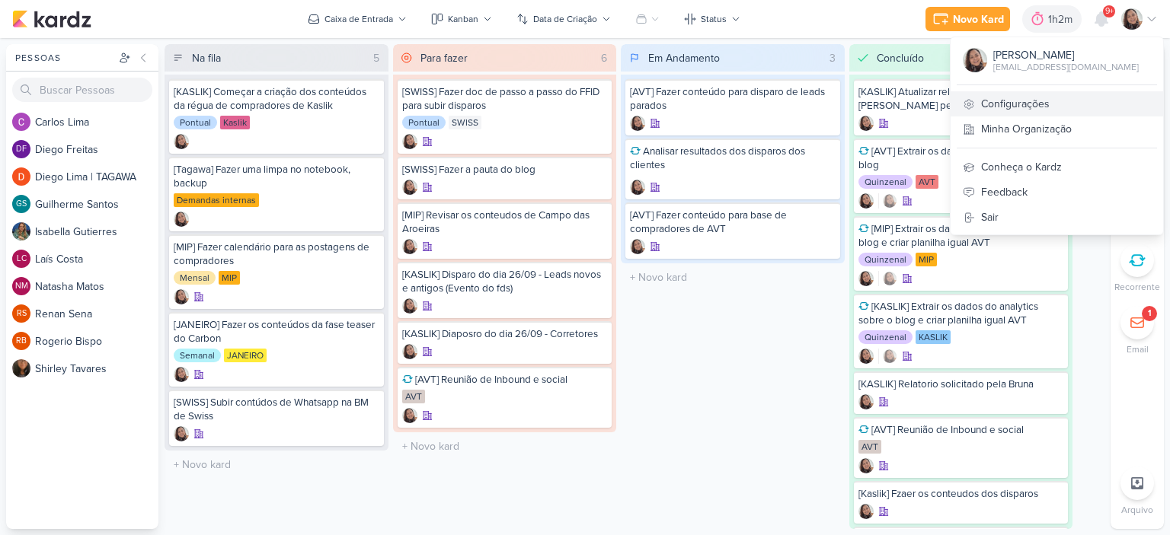
click at [1031, 97] on link "Configurações" at bounding box center [1056, 103] width 212 height 25
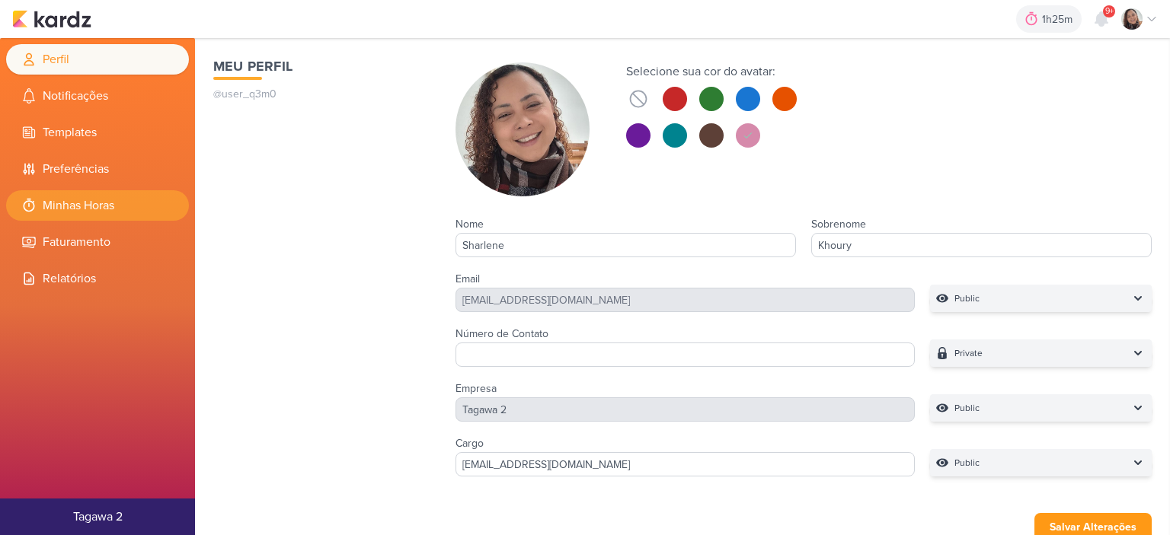
click at [107, 218] on li "Minhas Horas" at bounding box center [97, 205] width 183 height 30
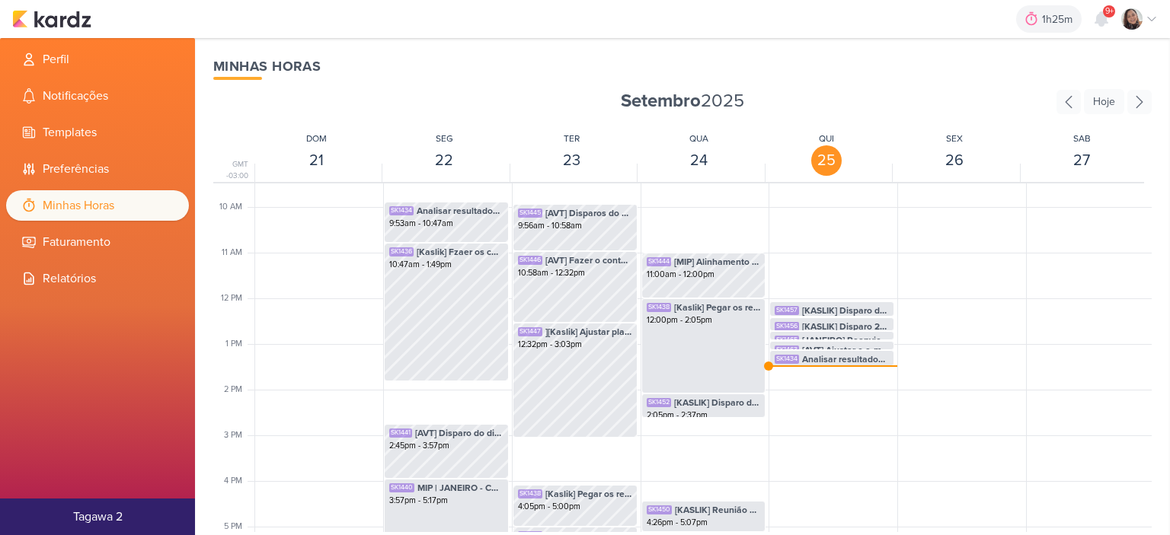
scroll to position [588, 0]
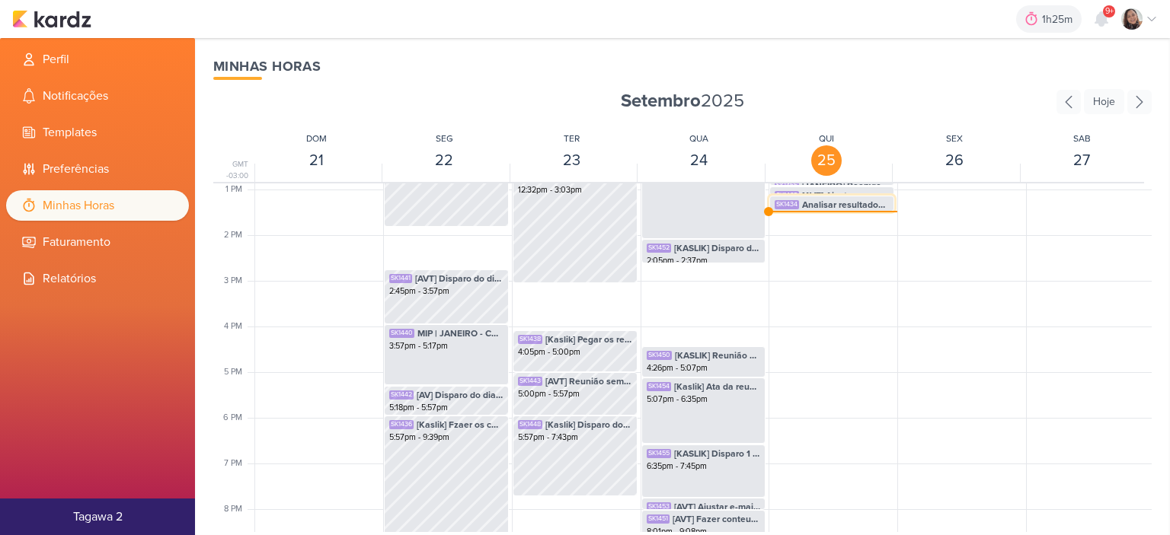
click at [816, 206] on span "Analisar resultados dos disparos dos clientes" at bounding box center [845, 205] width 87 height 14
select select "pm"
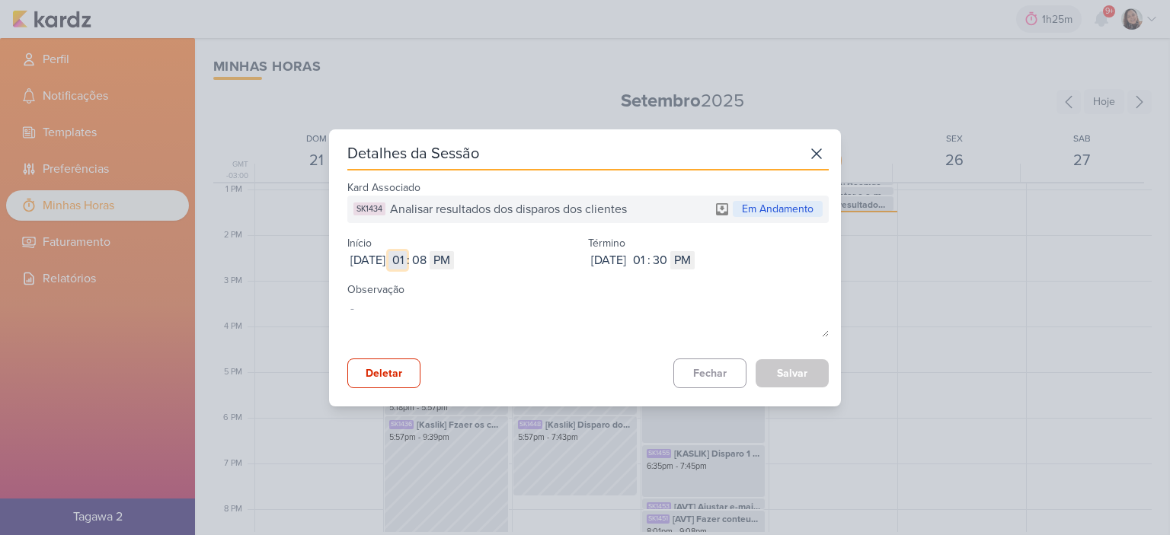
click at [407, 254] on input "01" at bounding box center [397, 260] width 18 height 18
type input "10"
click at [428, 260] on input "08" at bounding box center [419, 260] width 18 height 18
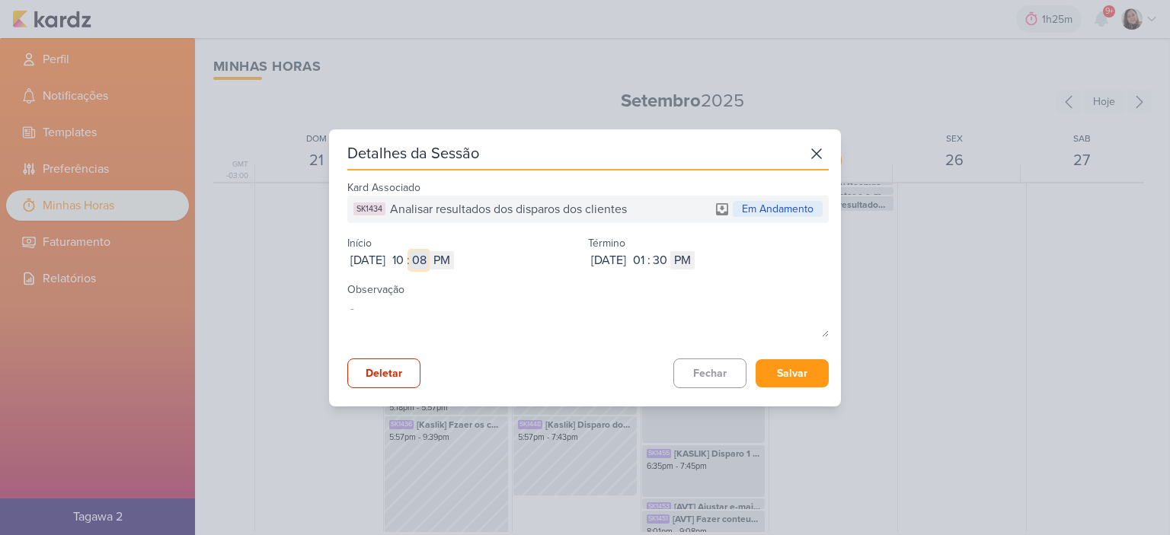
click at [428, 260] on input "08" at bounding box center [419, 260] width 18 height 18
type input "00"
click at [454, 261] on select "AM PM" at bounding box center [441, 260] width 24 height 18
select select "am"
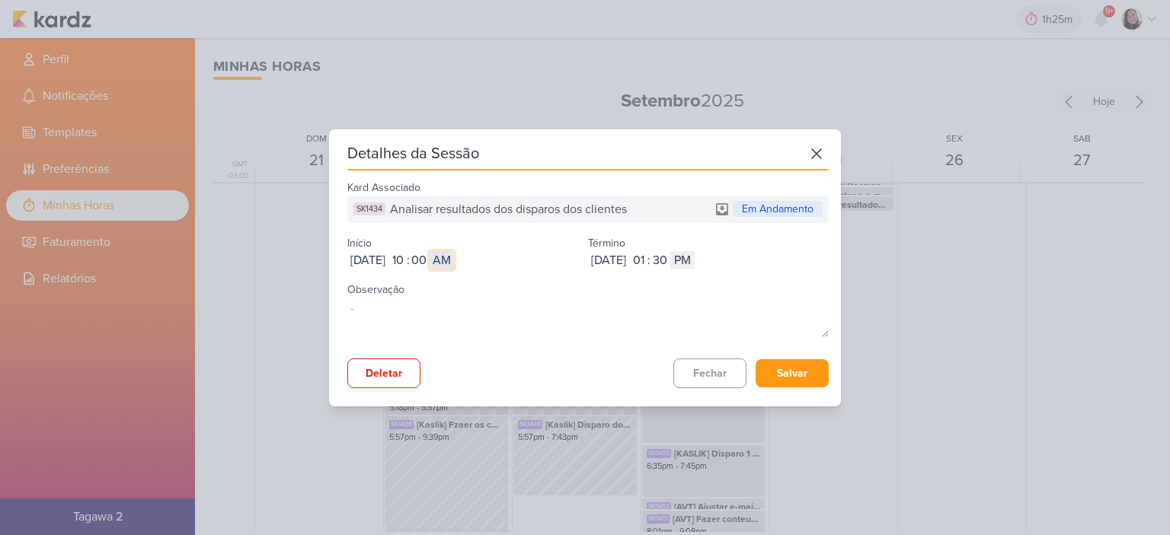
click at [454, 251] on select "AM PM" at bounding box center [441, 260] width 24 height 18
click at [647, 256] on input "01" at bounding box center [638, 260] width 18 height 18
type input "12"
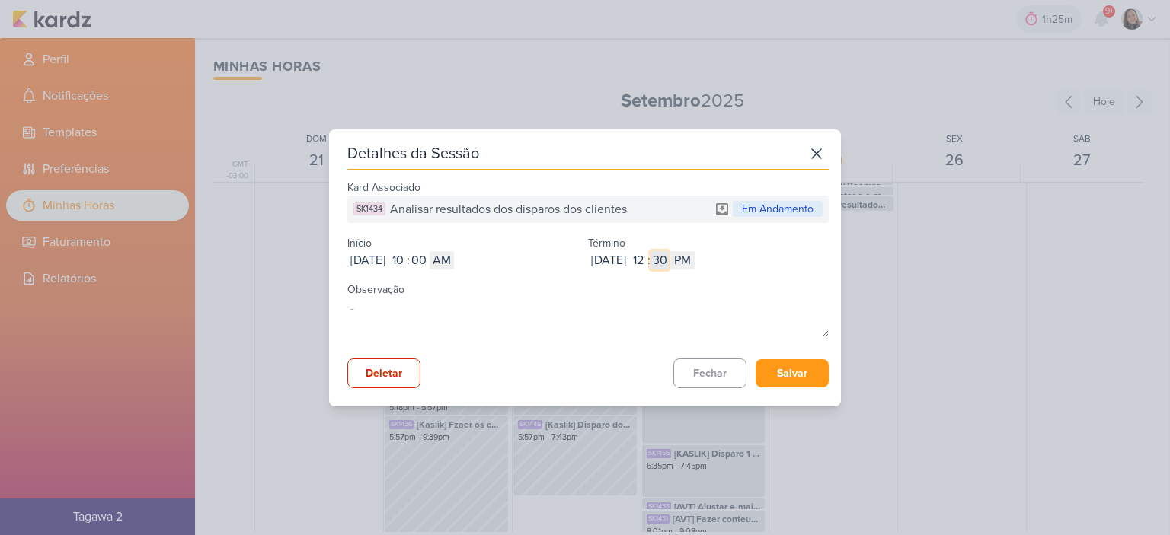
click at [669, 264] on input "30" at bounding box center [659, 260] width 18 height 18
type input "04"
click at [755, 367] on button "Salvar" at bounding box center [791, 373] width 73 height 28
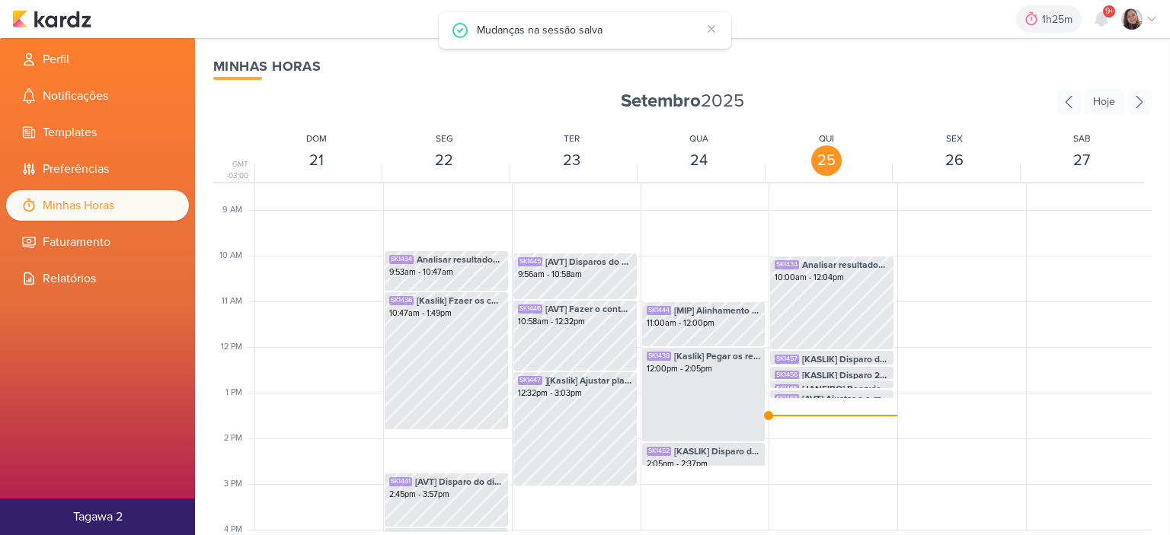
scroll to position [359, 0]
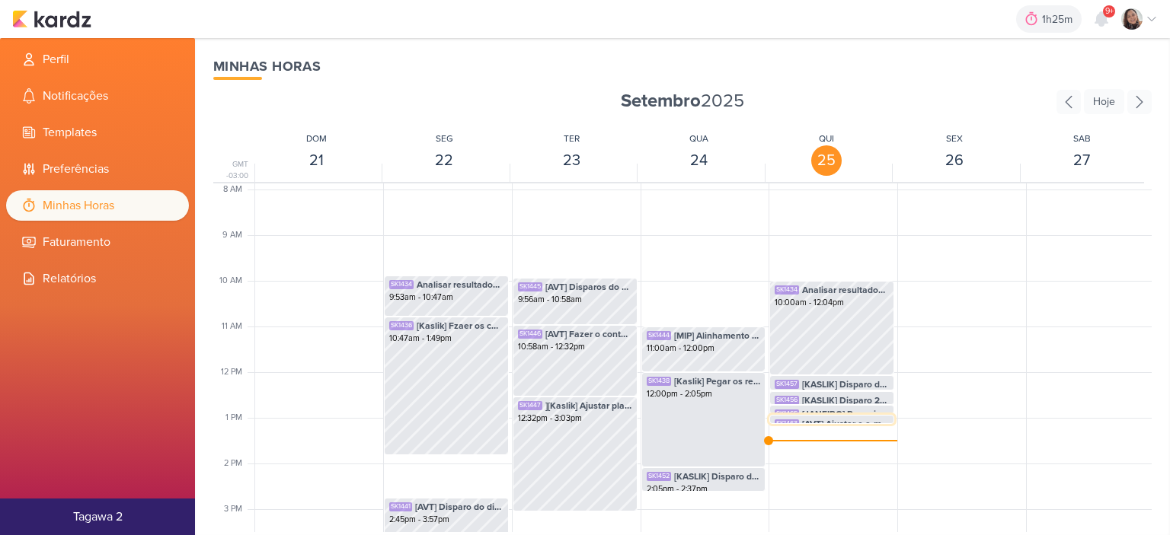
click at [872, 422] on span "[AVT] Ajustar o e-mail de [PERSON_NAME]" at bounding box center [845, 424] width 87 height 14
select select "pm"
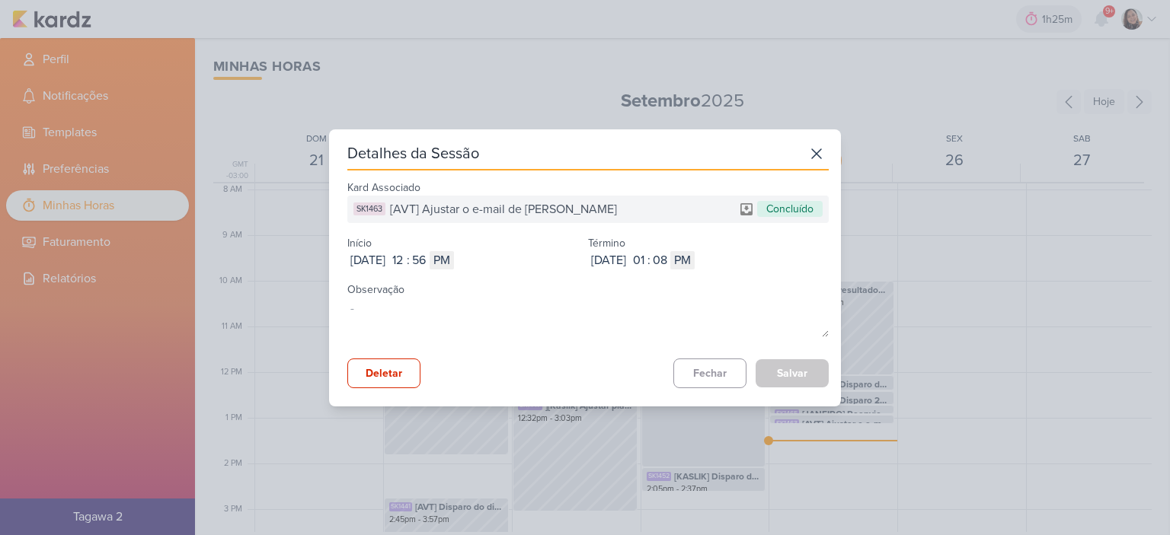
click at [990, 328] on div "Detalhes da Sessão Kard Associado SK1463 [AVT] Ajustar o e-mail de Jatobás Conc…" at bounding box center [585, 267] width 1170 height 535
click at [815, 154] on icon at bounding box center [816, 154] width 24 height 24
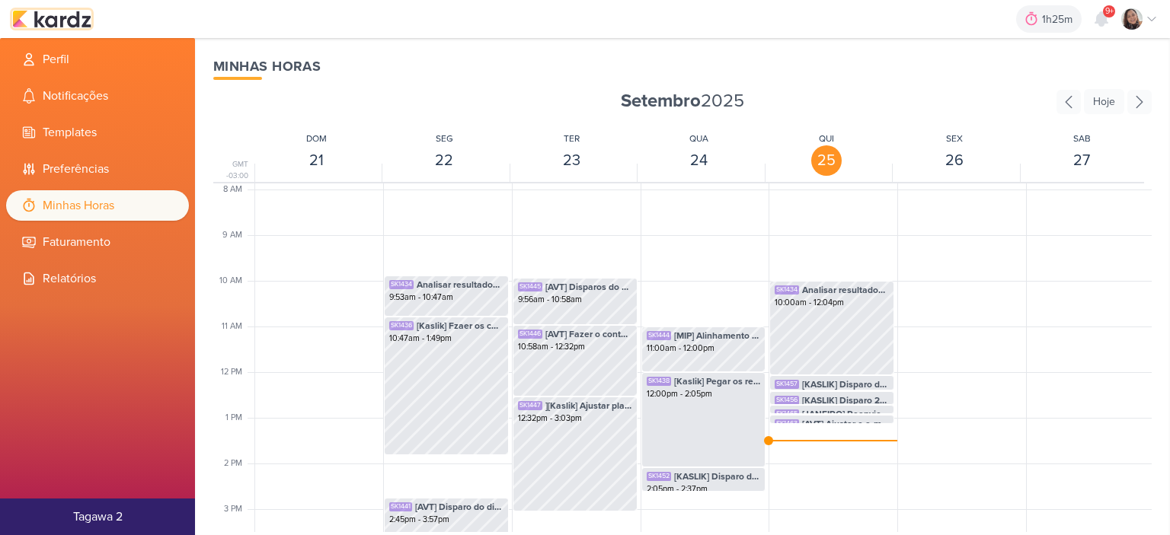
click at [75, 14] on img at bounding box center [51, 19] width 79 height 18
